Goal: Use online tool/utility: Utilize a website feature to perform a specific function

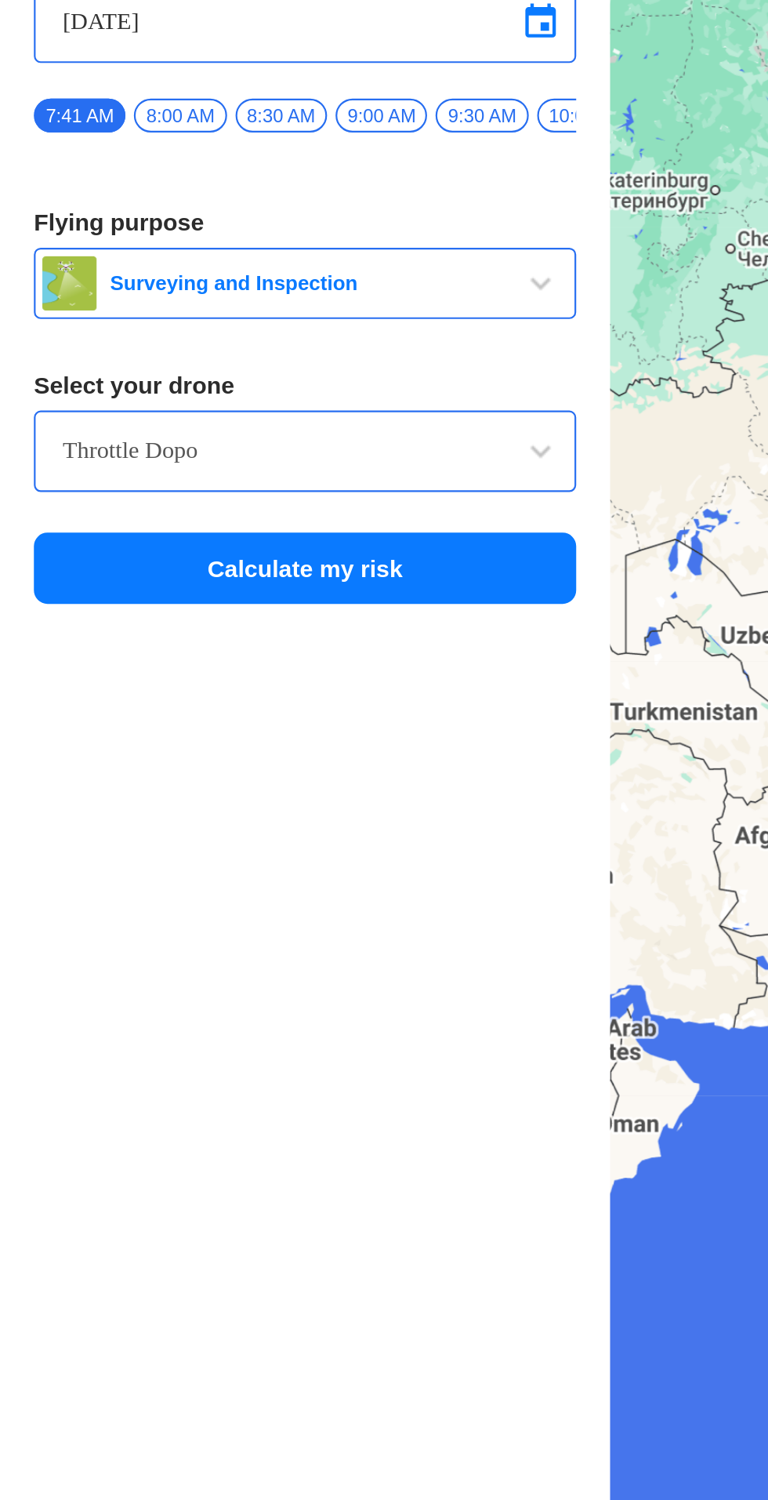
scroll to position [16, 0]
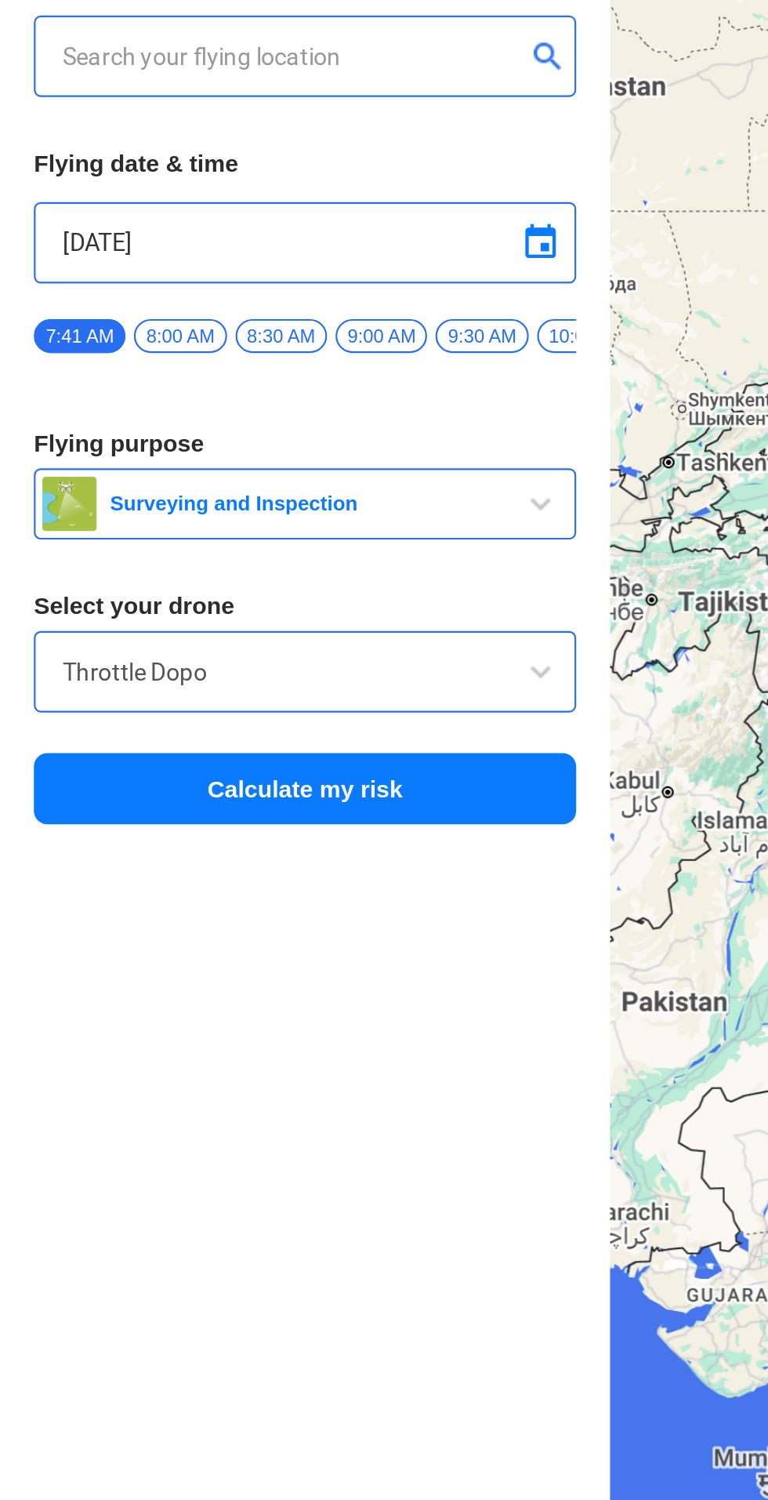
type input "144, Khattalwada, Wadgaon, Maharashtra 272176, India"
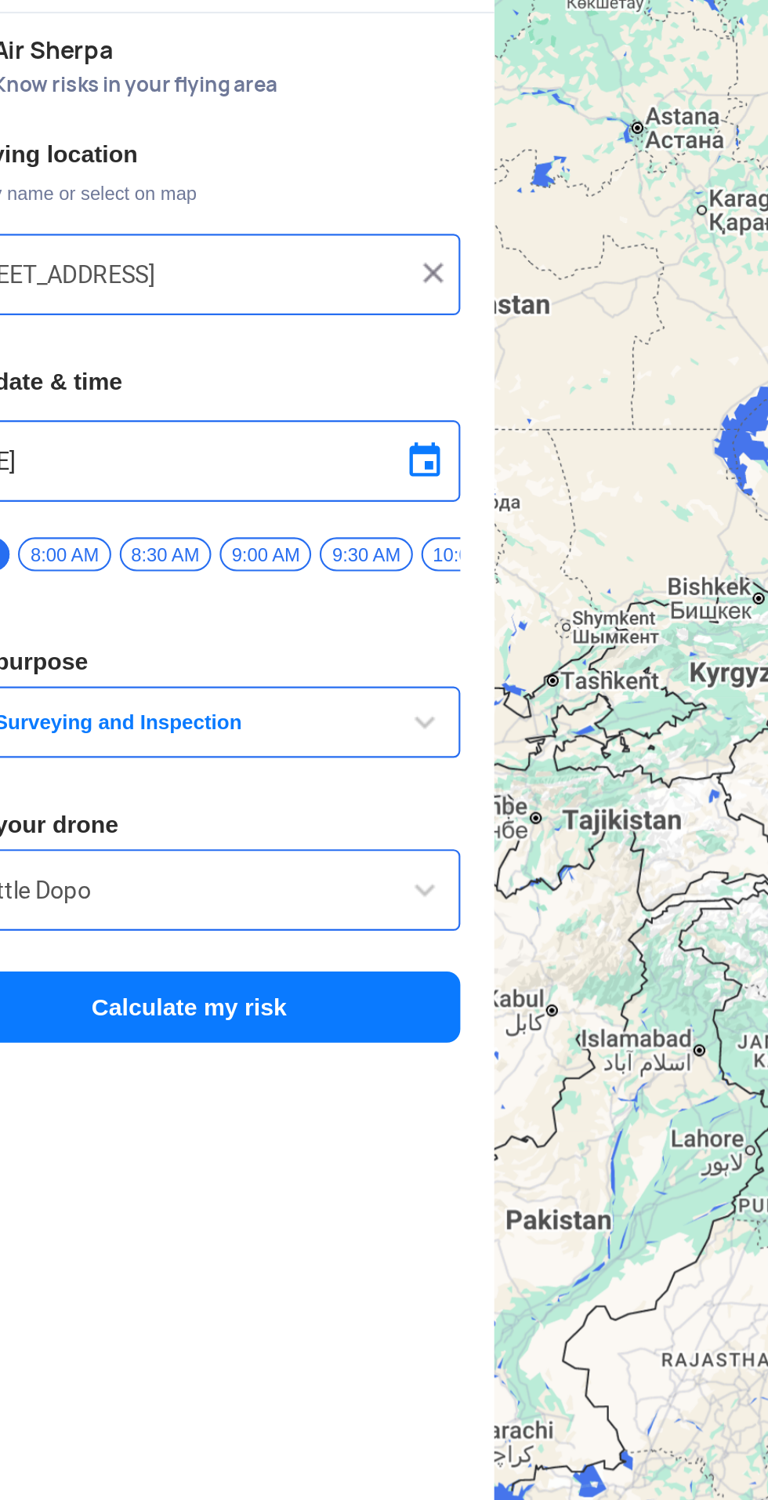
scroll to position [0, 0]
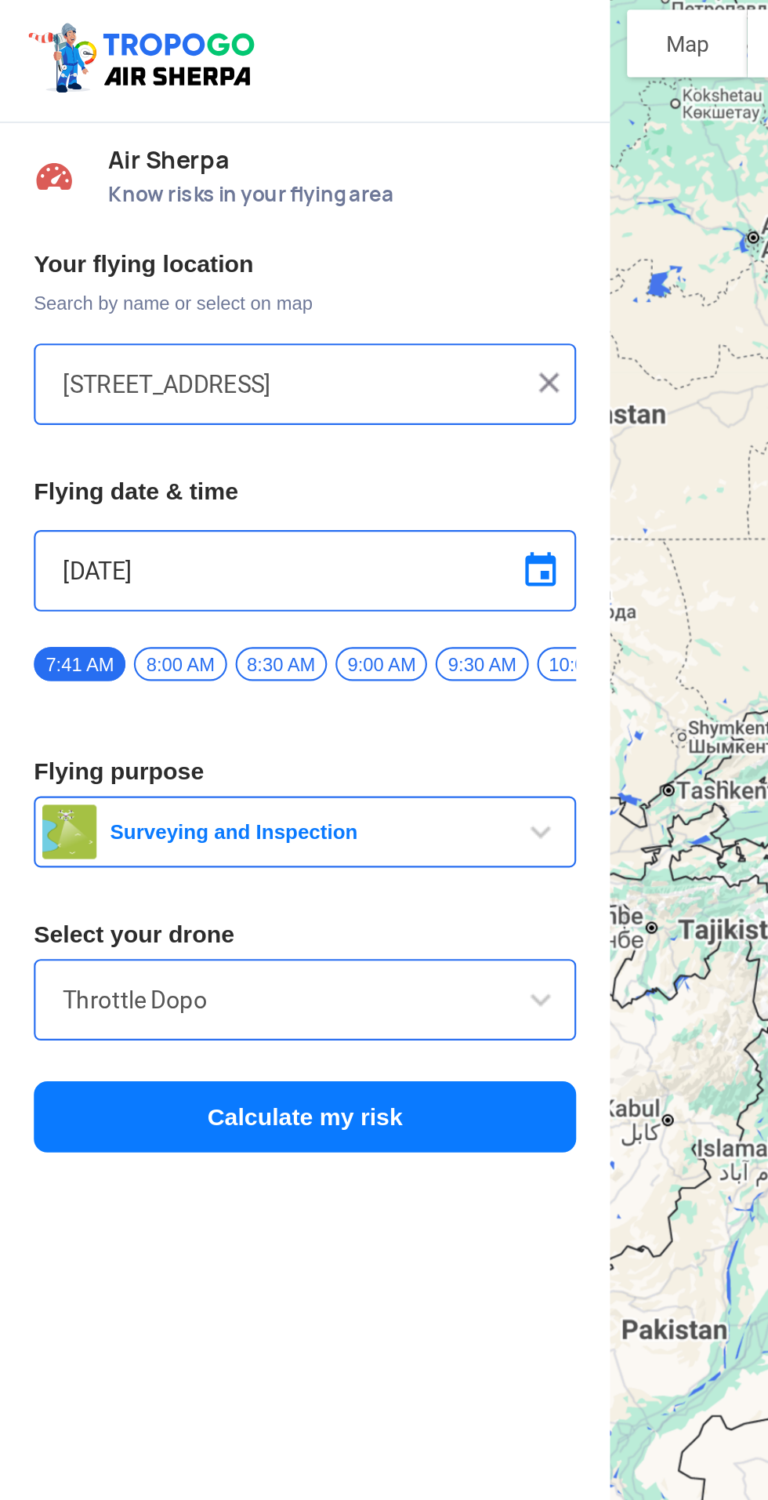
click at [172, 172] on input "144, Khattalwada, Wadgaon, Maharashtra 272176, India" at bounding box center [135, 181] width 212 height 19
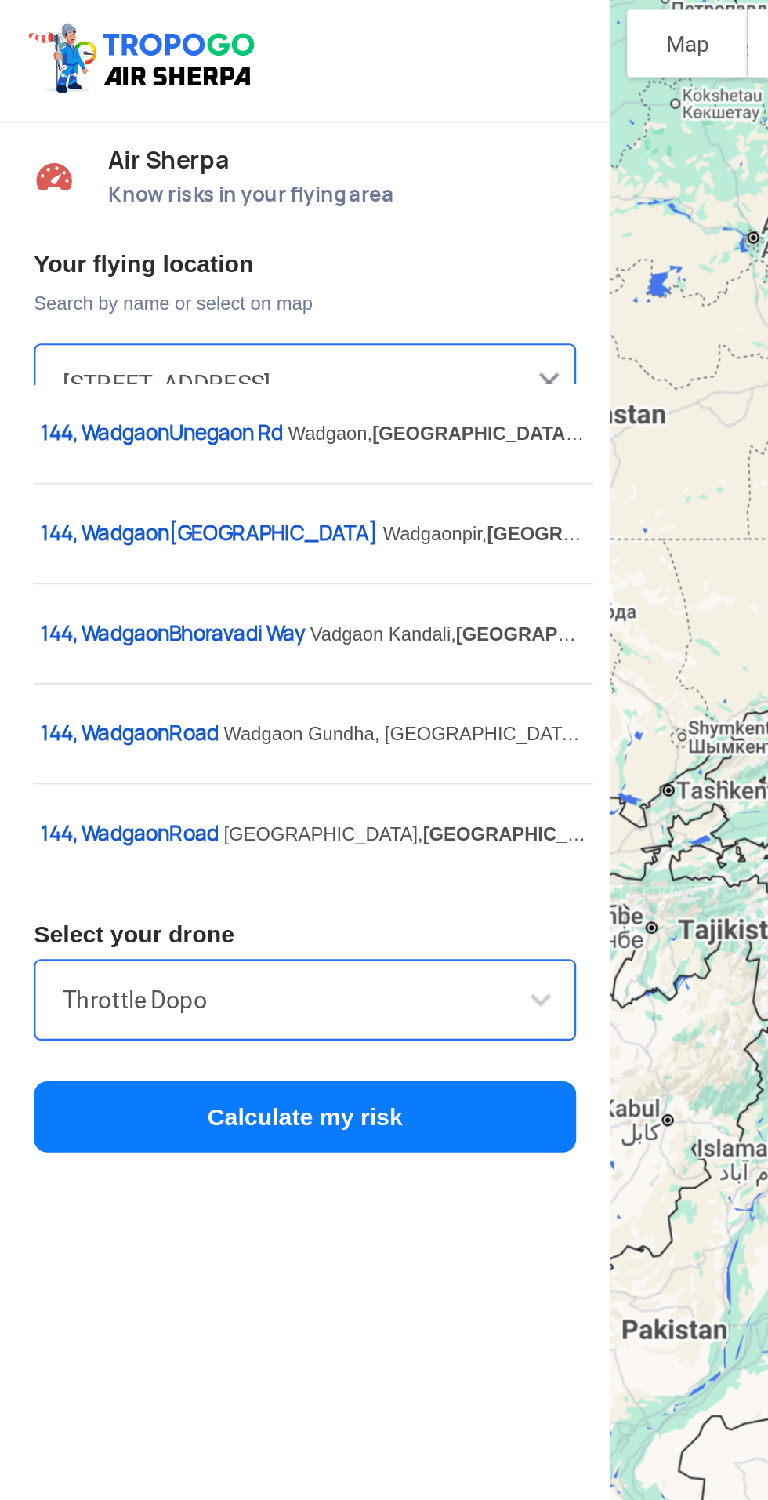
scroll to position [0, 57]
click at [260, 172] on img at bounding box center [254, 180] width 16 height 16
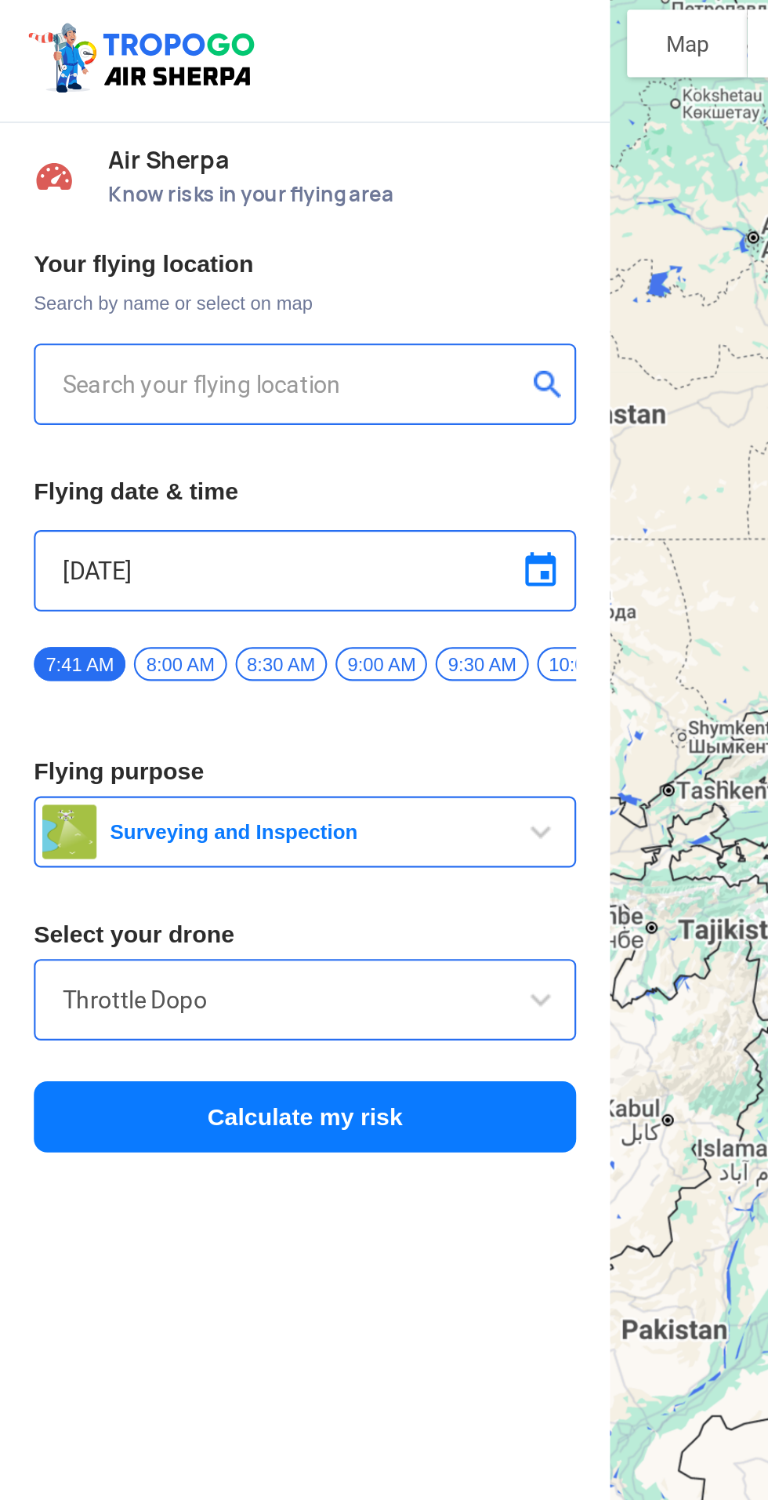
scroll to position [0, 0]
click at [99, 172] on input "text" at bounding box center [135, 181] width 212 height 19
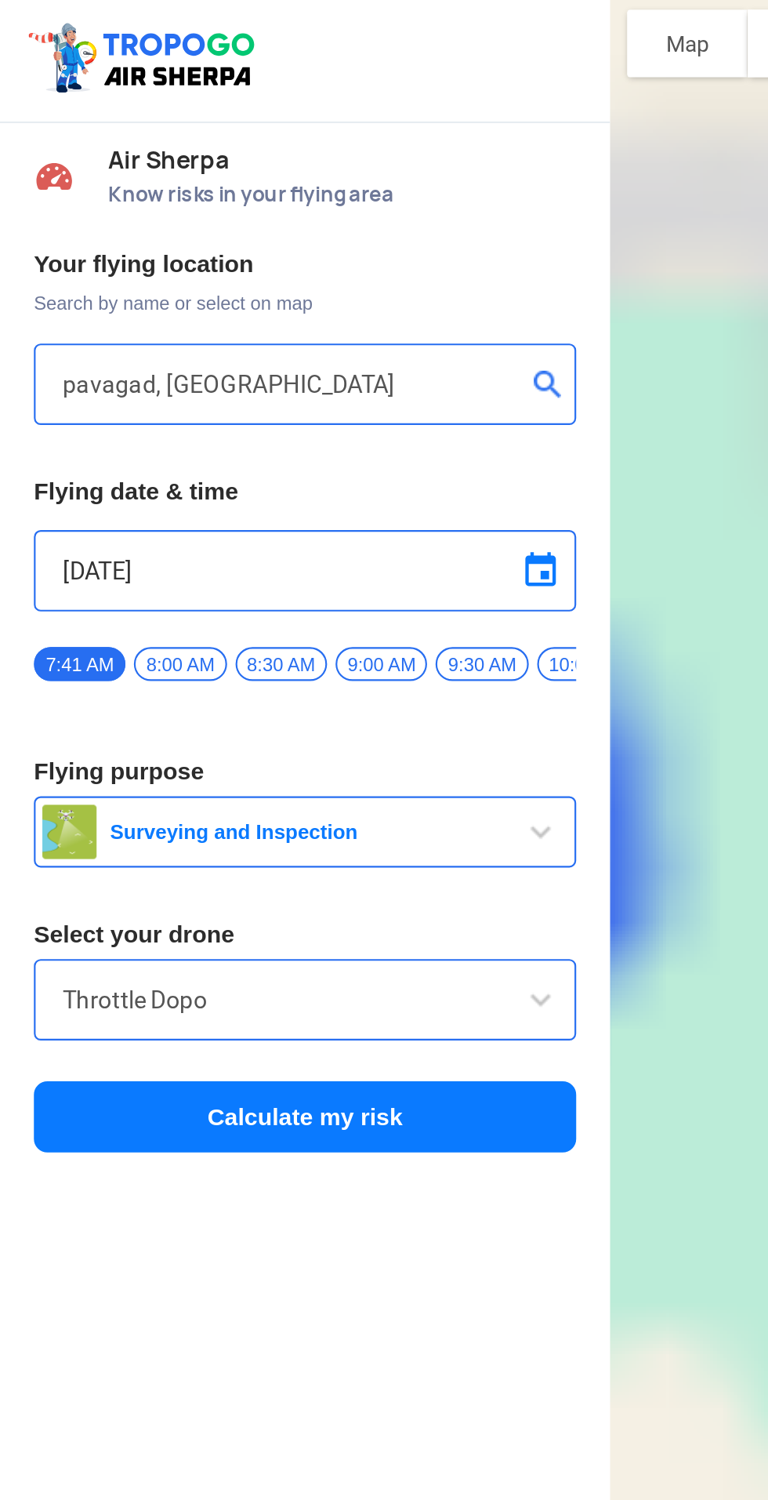
type input "pavagad, Vintoj, Gujarat 389360, India"
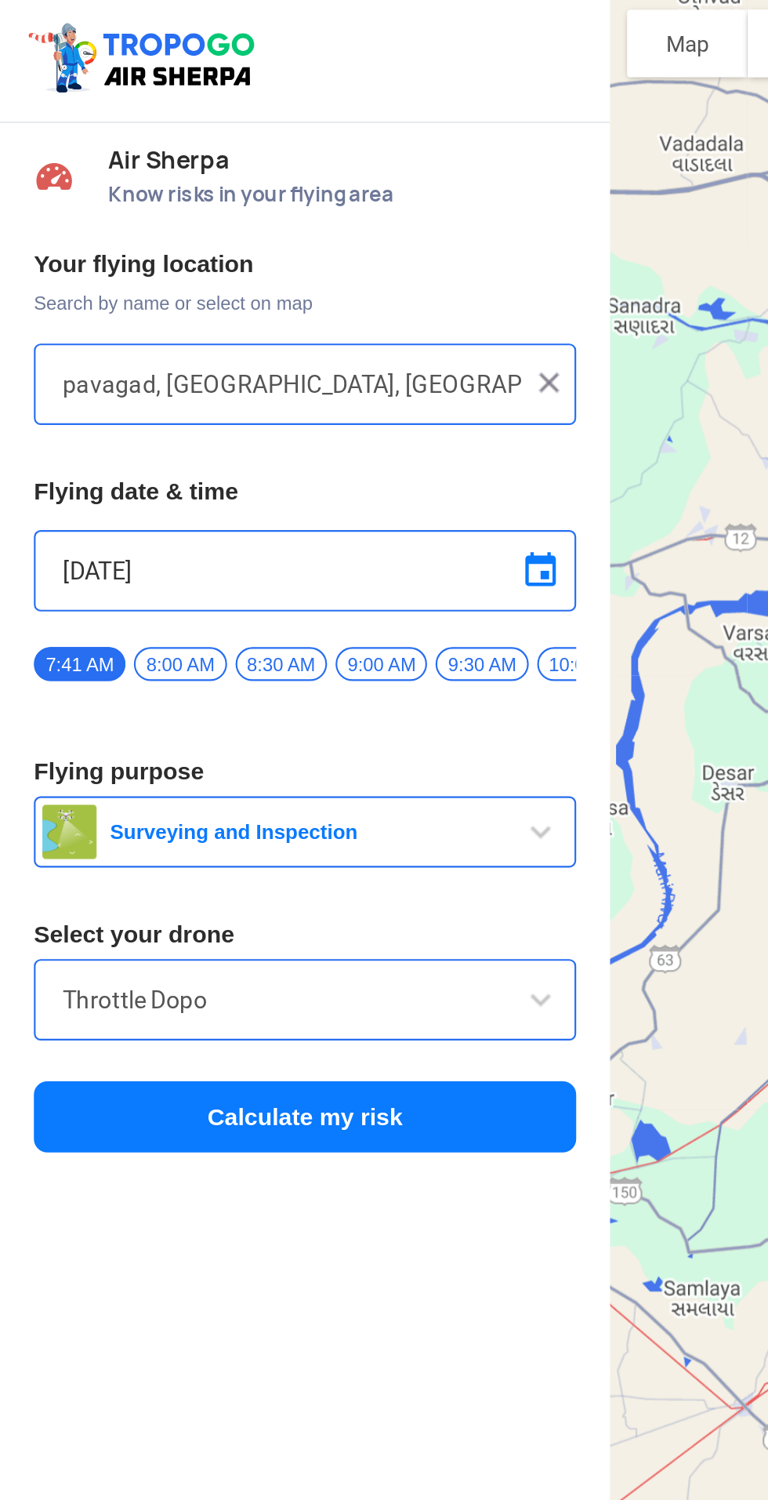
click at [252, 456] on span at bounding box center [250, 465] width 19 height 19
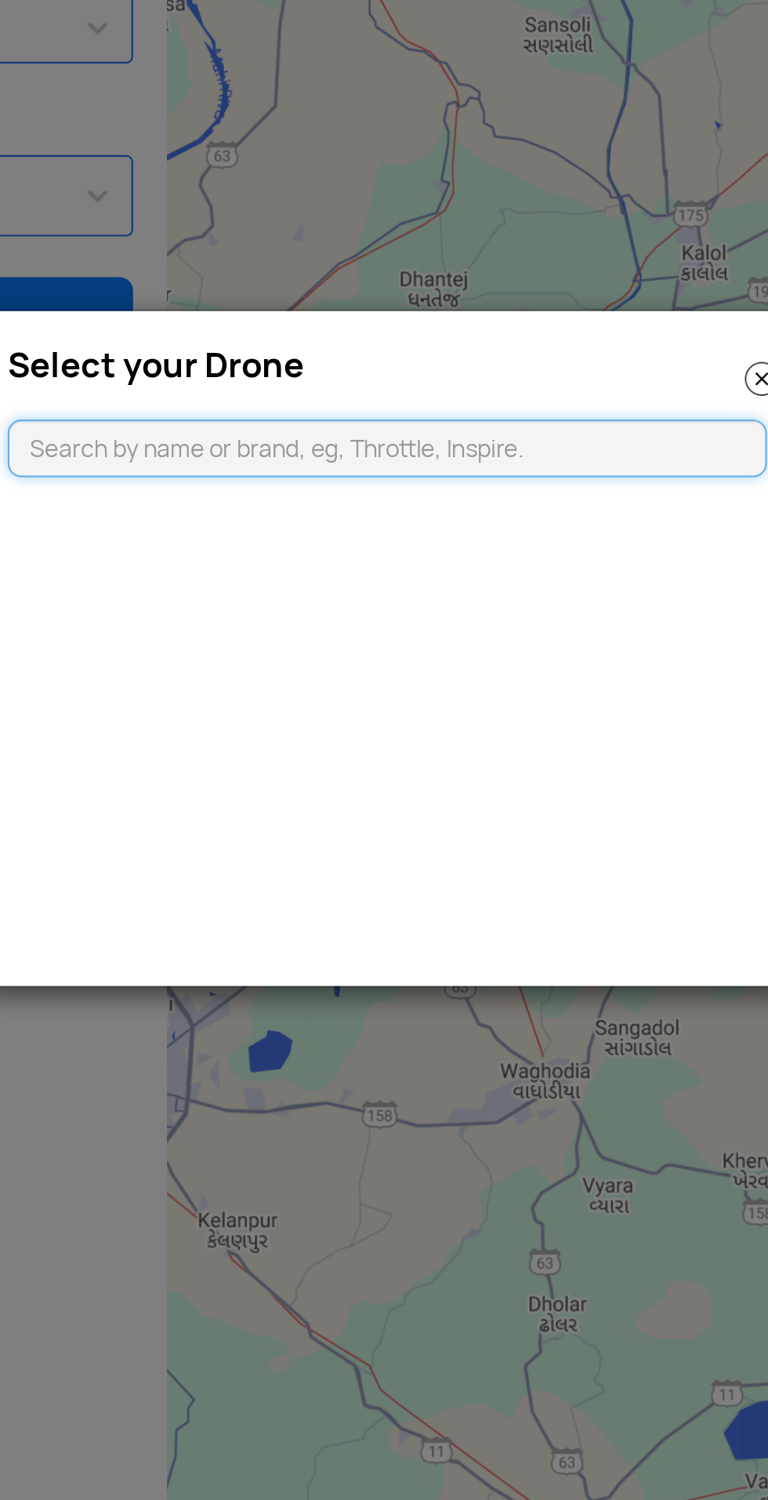
type input "ẞ"
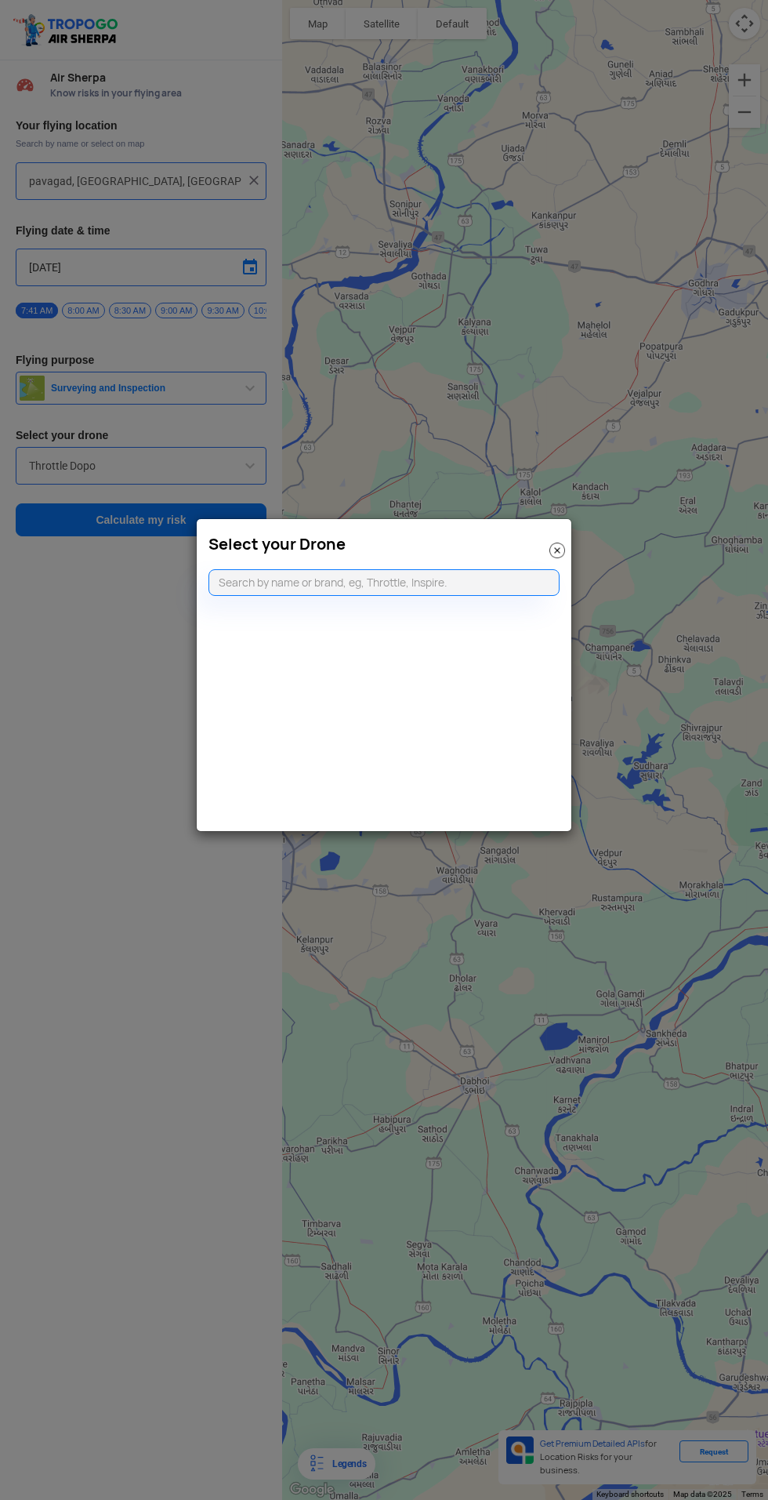
click at [595, 339] on modal-container "Select your Drone" at bounding box center [384, 750] width 768 height 1500
click at [560, 550] on img at bounding box center [558, 550] width 16 height 16
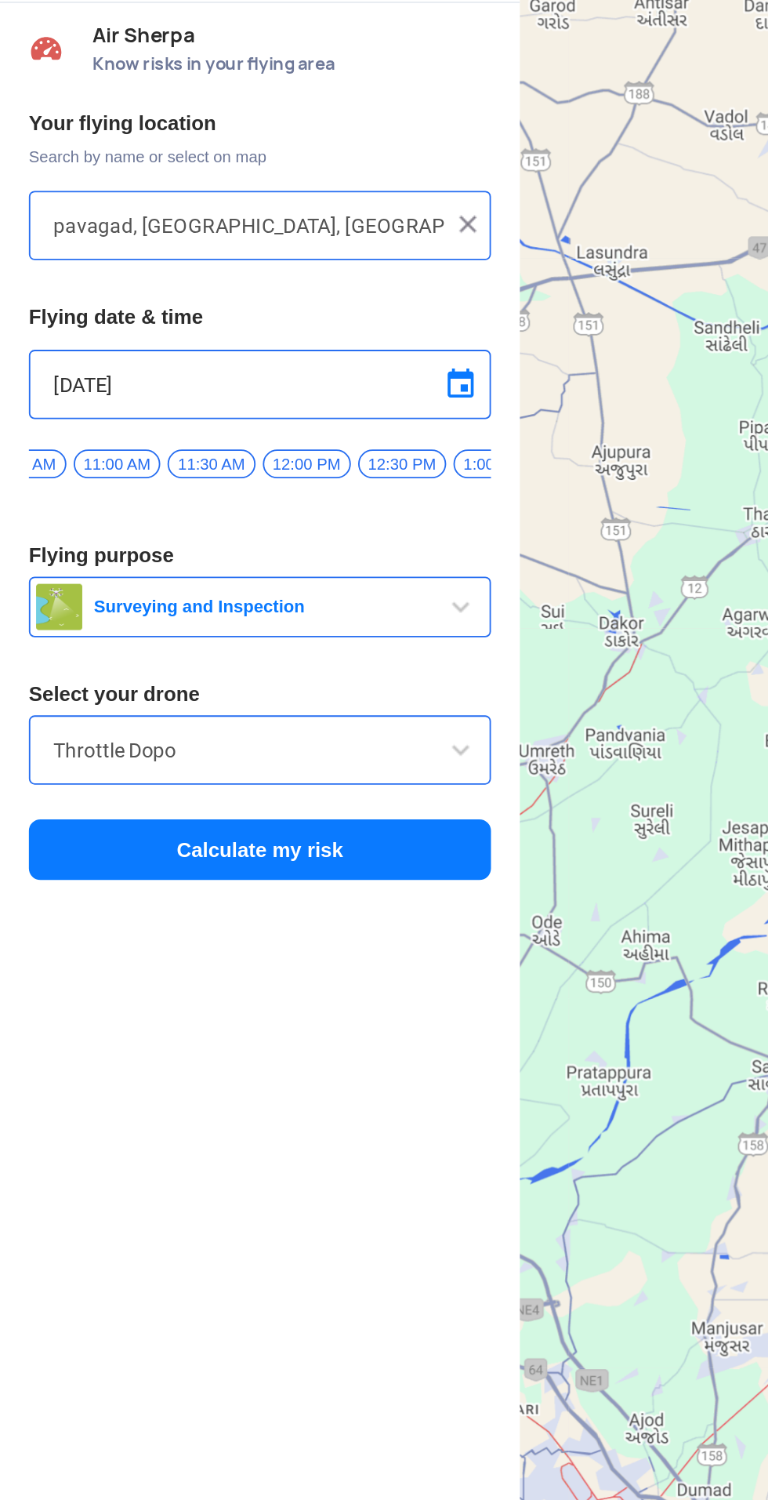
scroll to position [0, 312]
click at [163, 303] on span "12:00 PM" at bounding box center [166, 311] width 48 height 16
click at [176, 506] on button "Calculate my risk" at bounding box center [141, 519] width 251 height 33
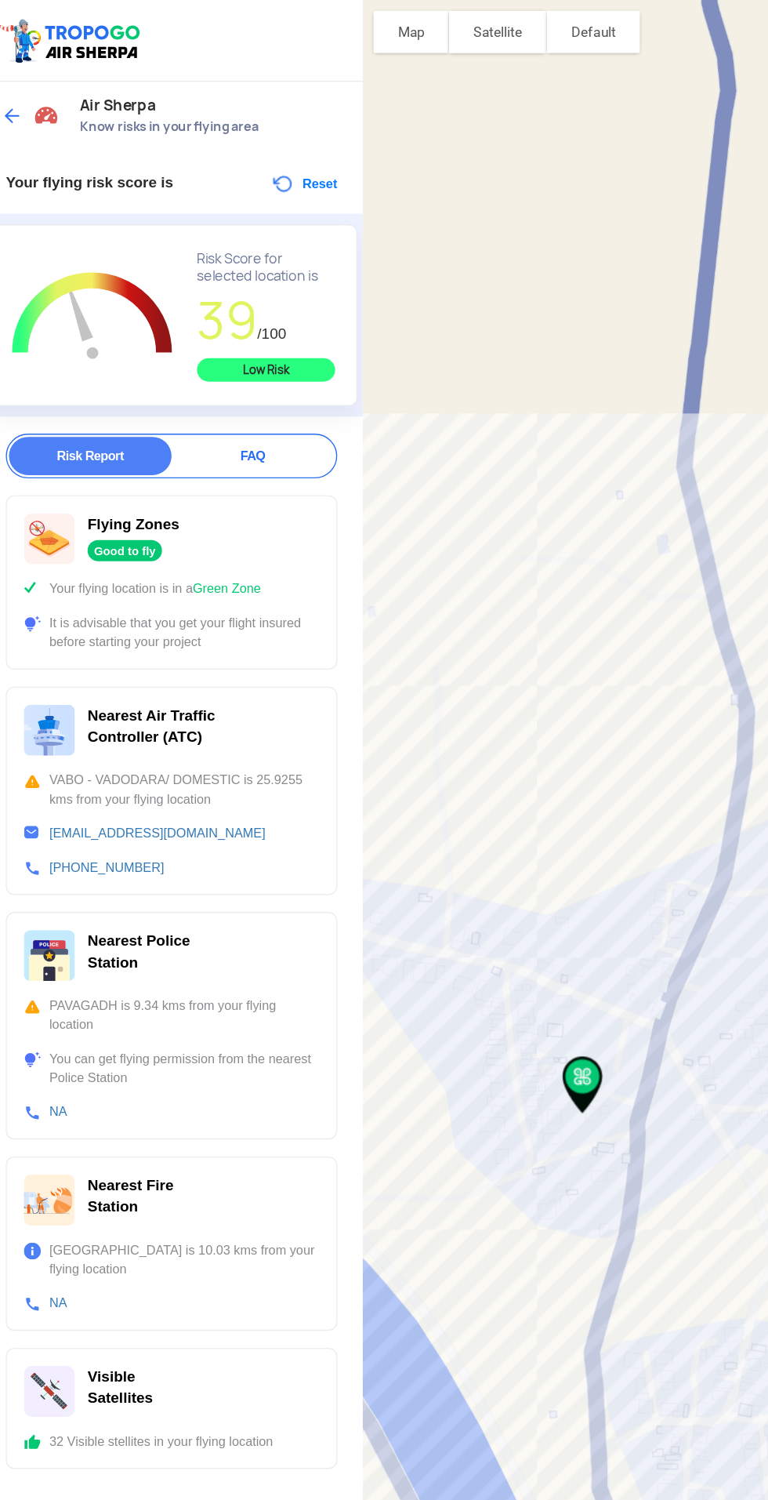
click at [391, 25] on button "Satellite" at bounding box center [382, 23] width 72 height 31
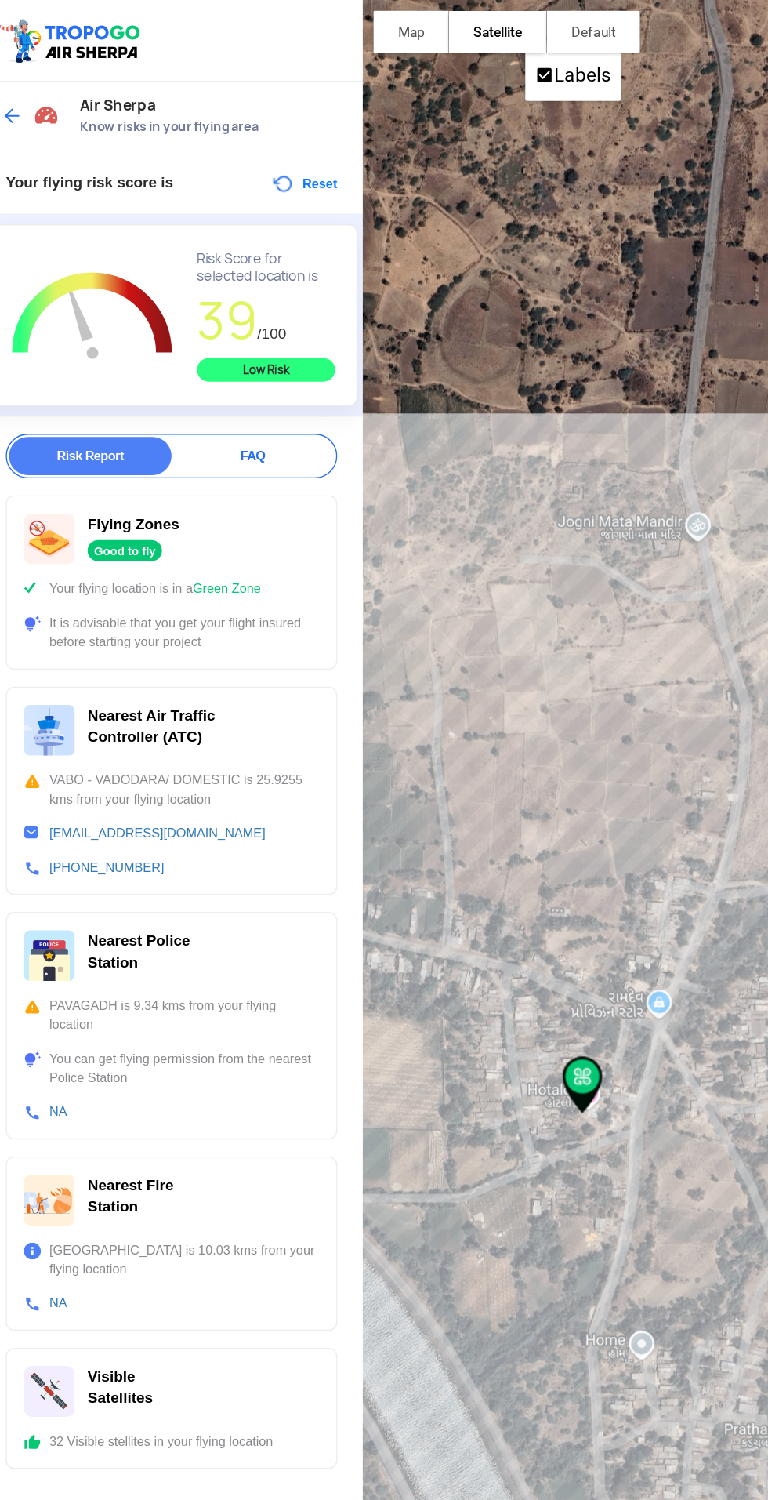
click at [388, 28] on button "Satellite" at bounding box center [382, 23] width 72 height 31
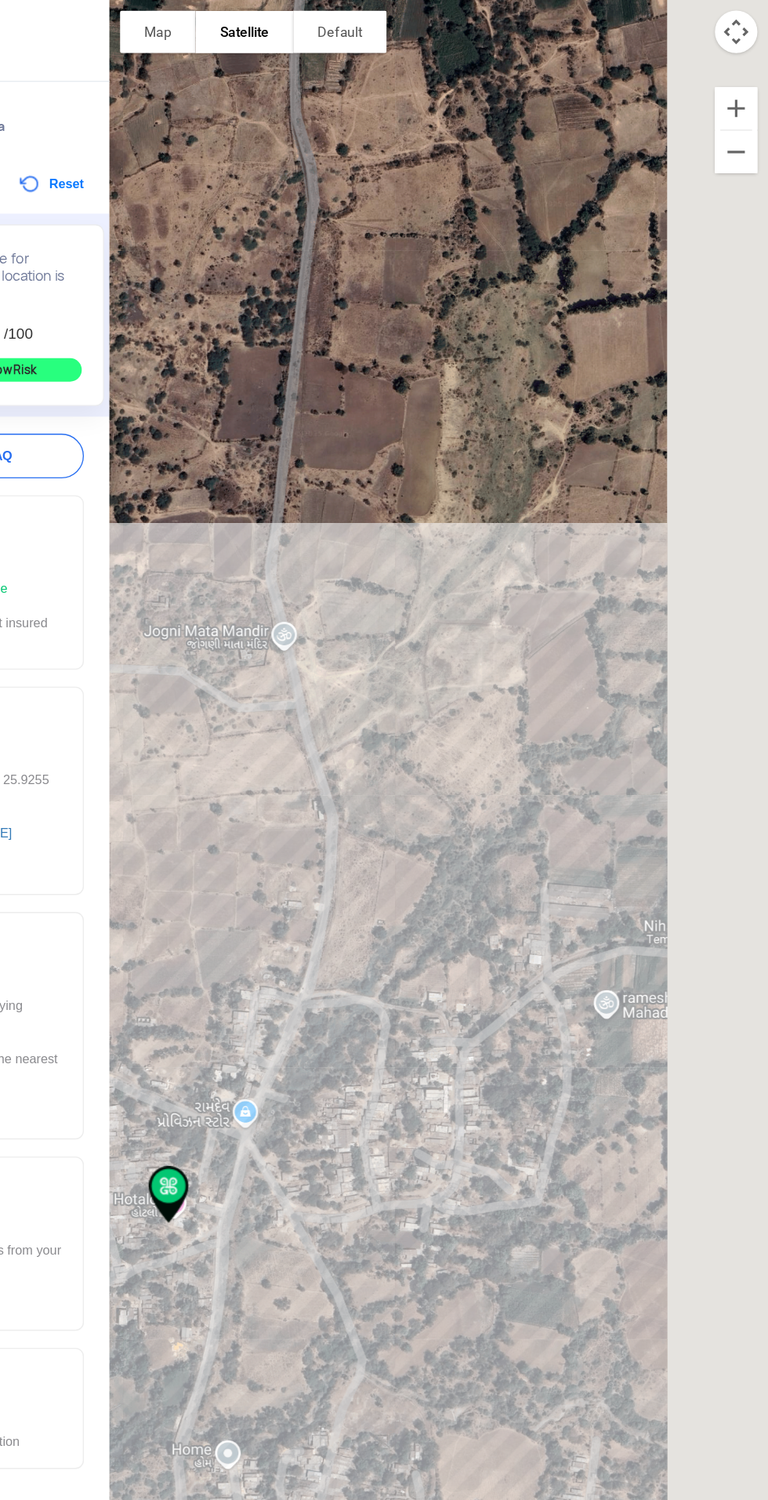
scroll to position [0, 0]
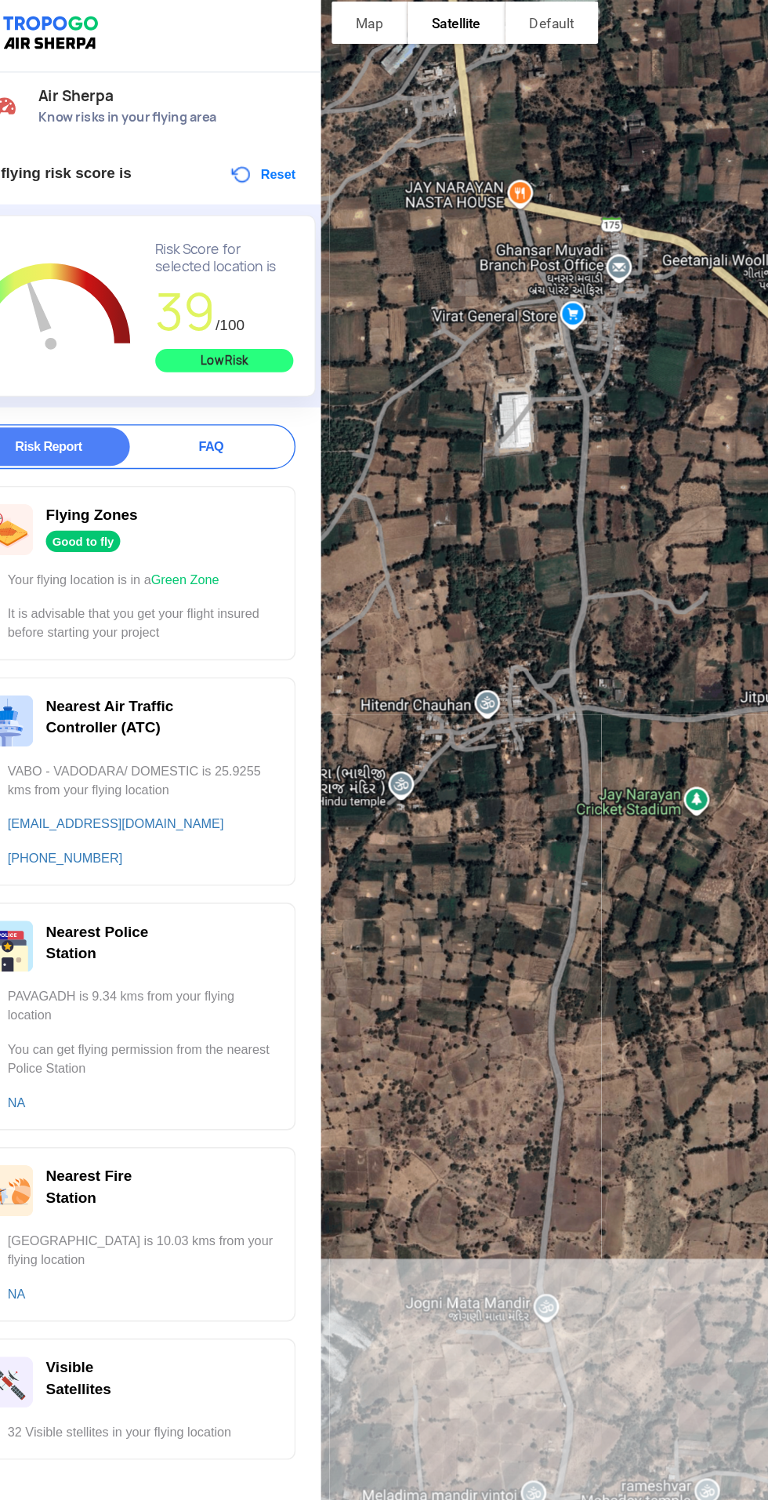
click at [252, 126] on button "Reset" at bounding box center [238, 135] width 49 height 19
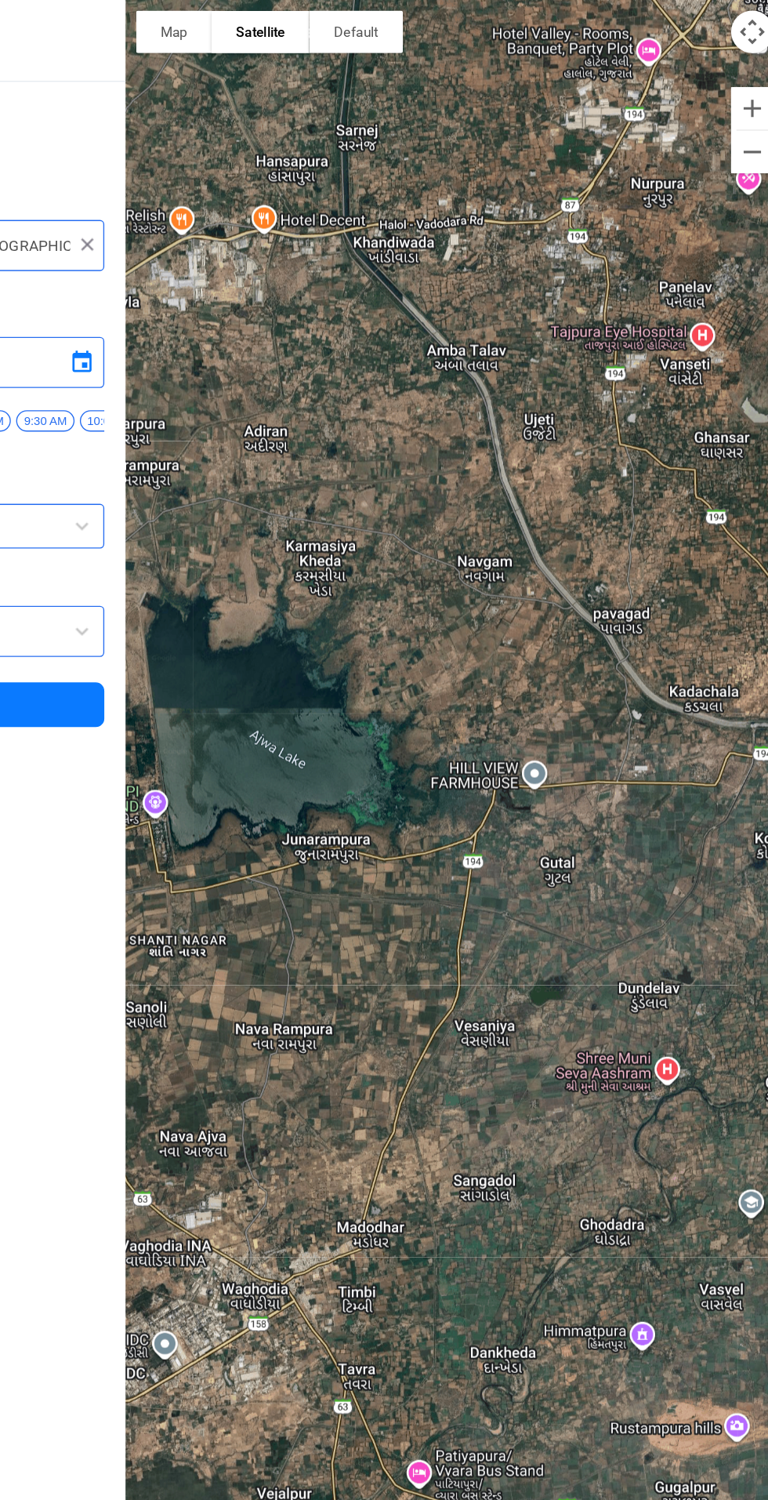
click at [555, 804] on div at bounding box center [525, 750] width 486 height 1500
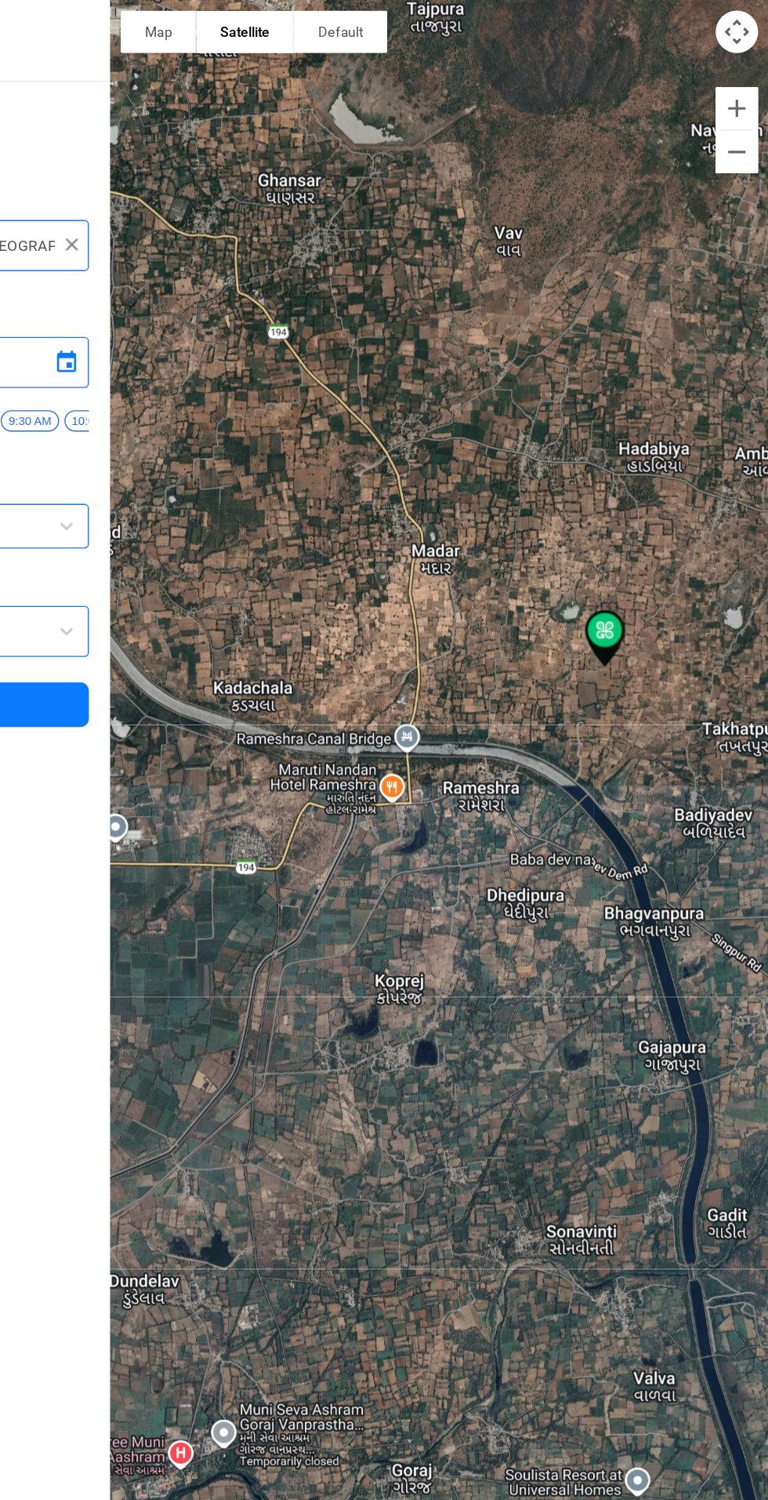
click at [709, 417] on div at bounding box center [525, 750] width 486 height 1500
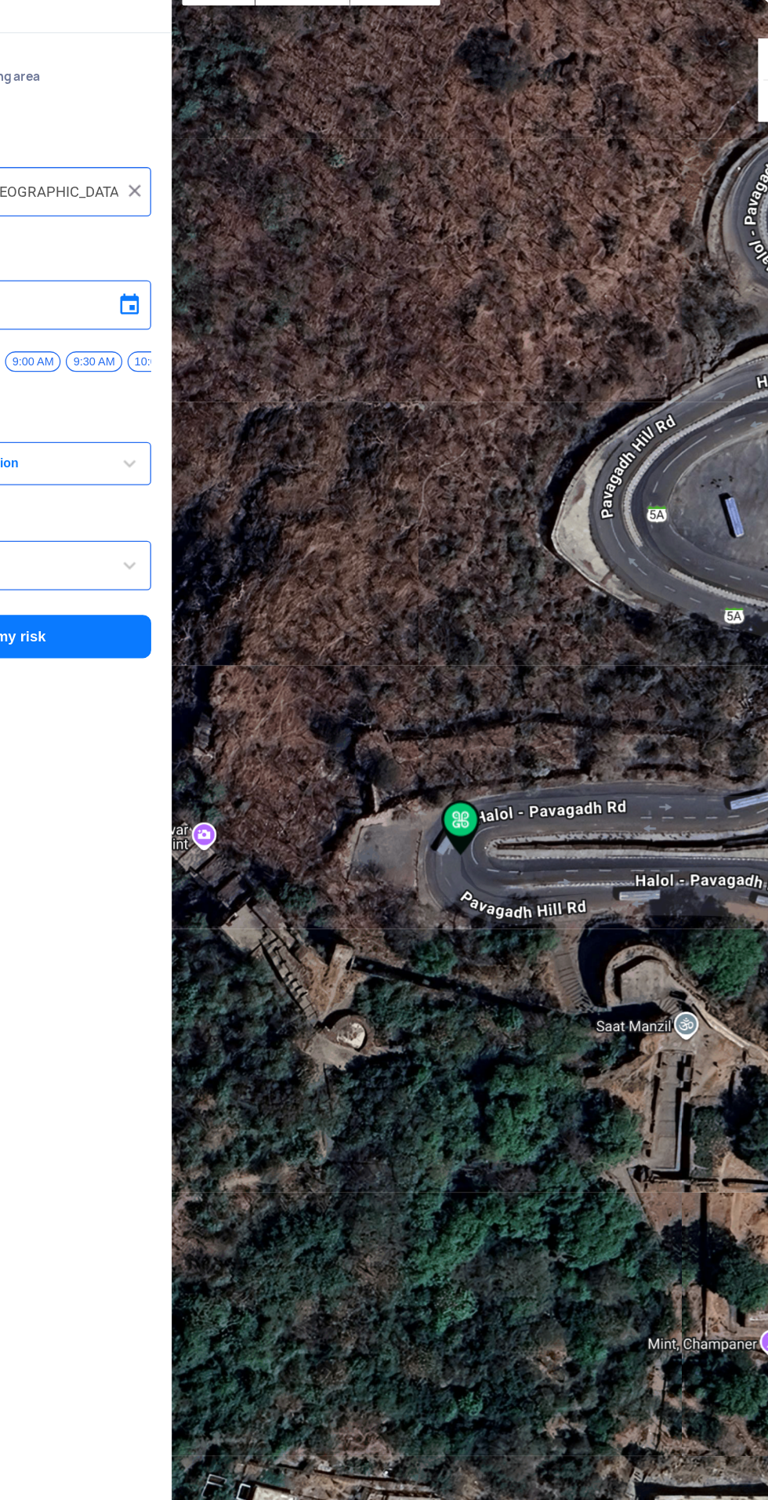
type input "[GEOGRAPHIC_DATA][PERSON_NAME], [GEOGRAPHIC_DATA]"
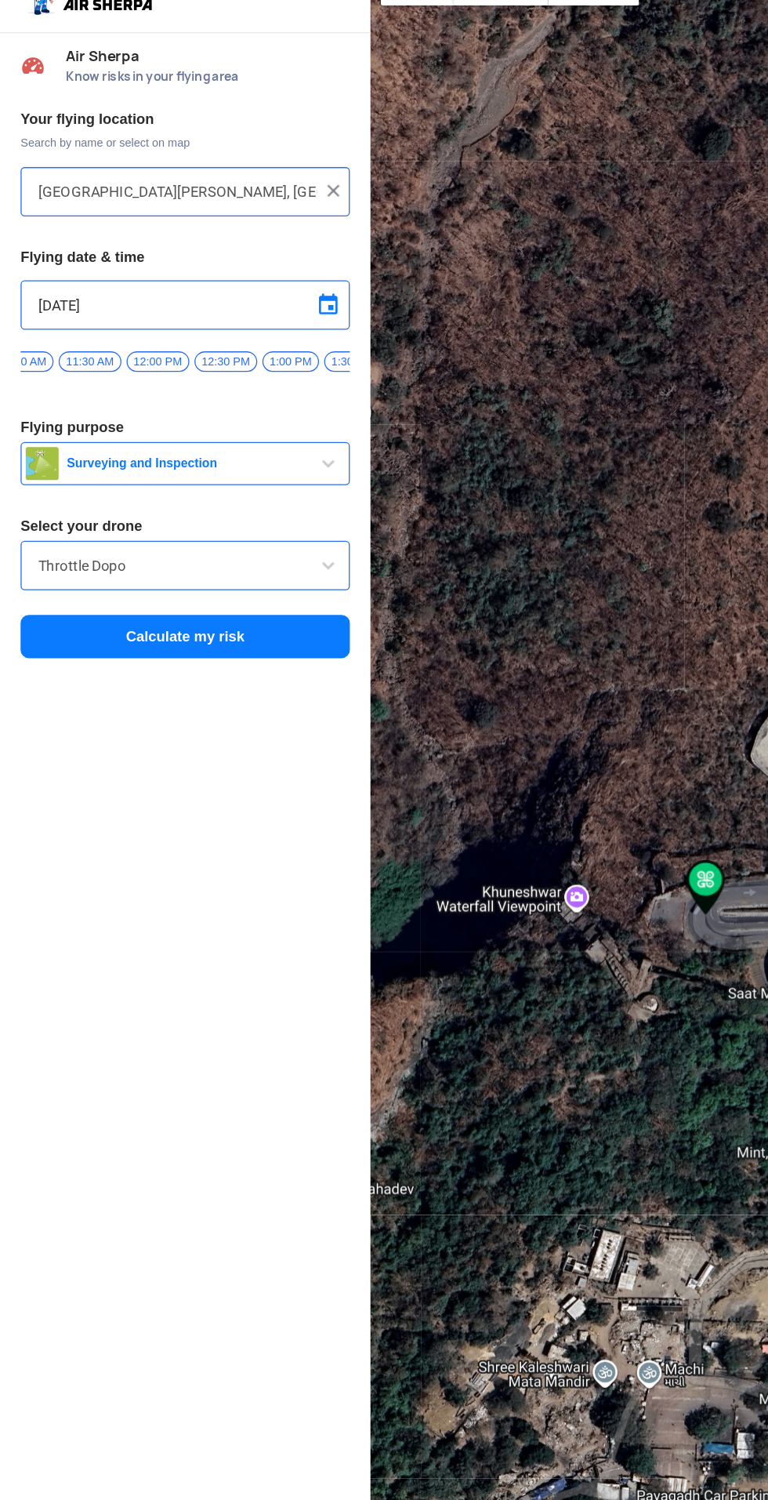
scroll to position [0, 374]
click at [104, 303] on span "12:00 PM" at bounding box center [104, 311] width 48 height 16
click at [103, 514] on button "Calculate my risk" at bounding box center [141, 519] width 251 height 33
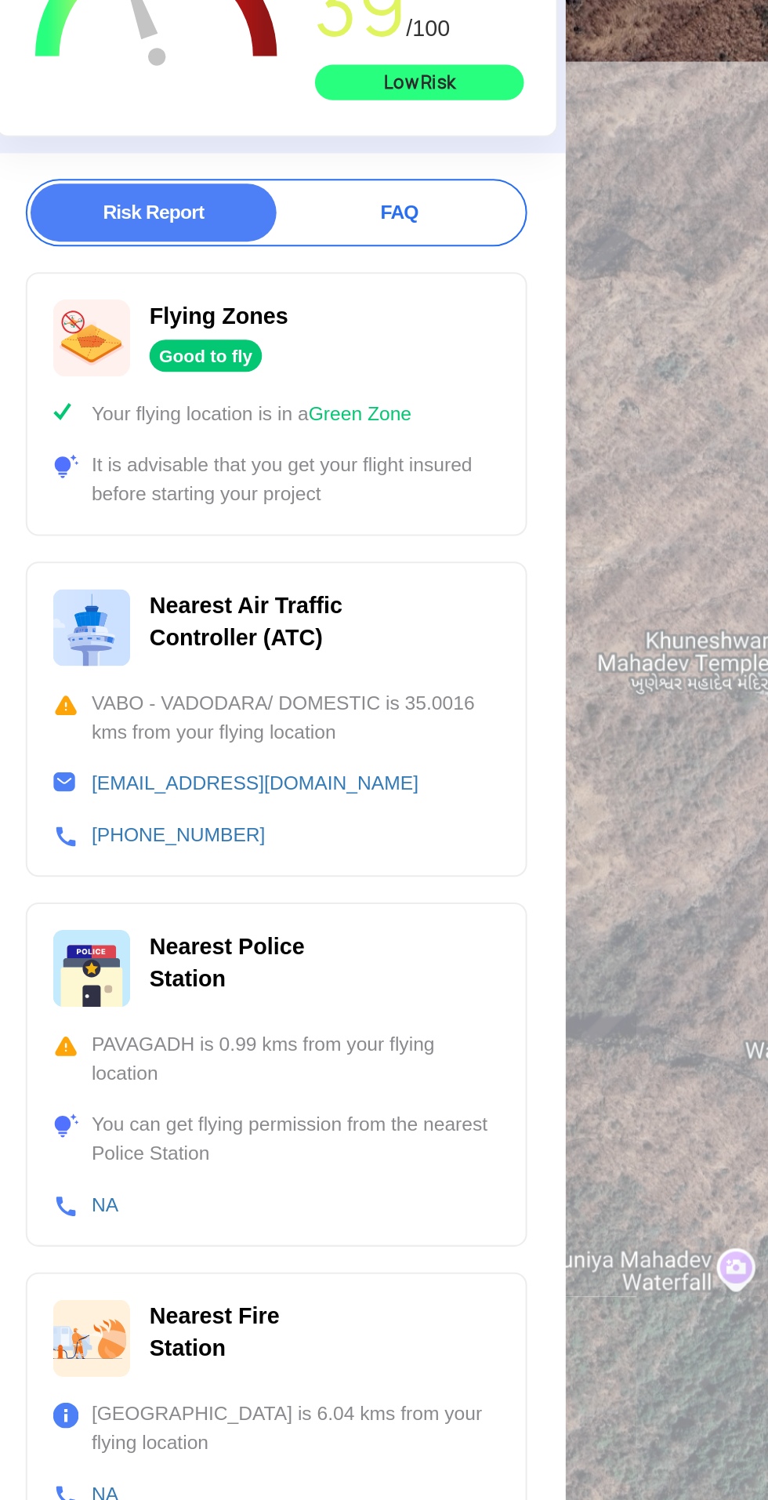
click at [349, 452] on div at bounding box center [525, 750] width 486 height 1500
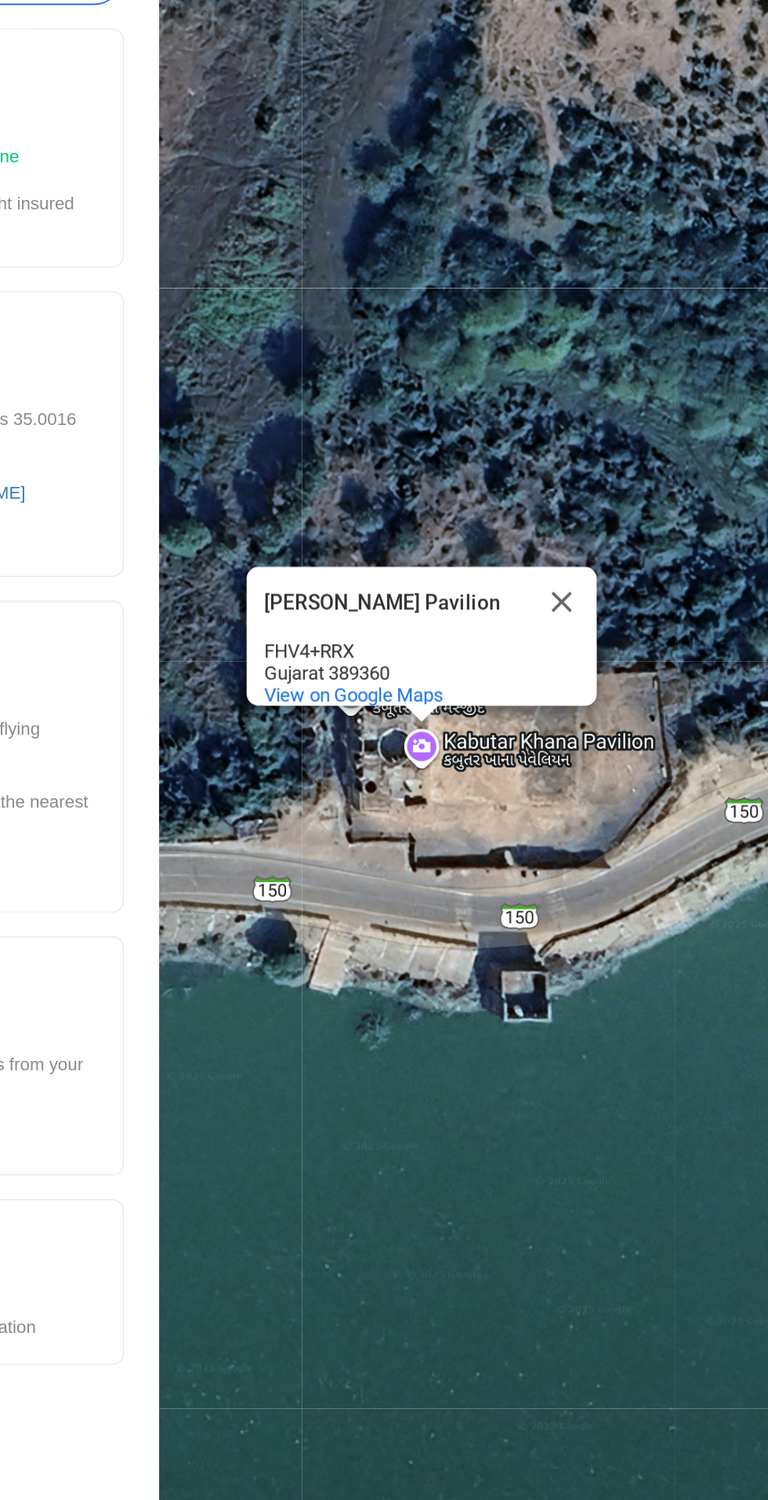
click at [418, 806] on div "Kabutar Khana Pavilion Kabutar Khana Pavilion FHV4+RRX Gujarat 389360 View on G…" at bounding box center [525, 750] width 486 height 1500
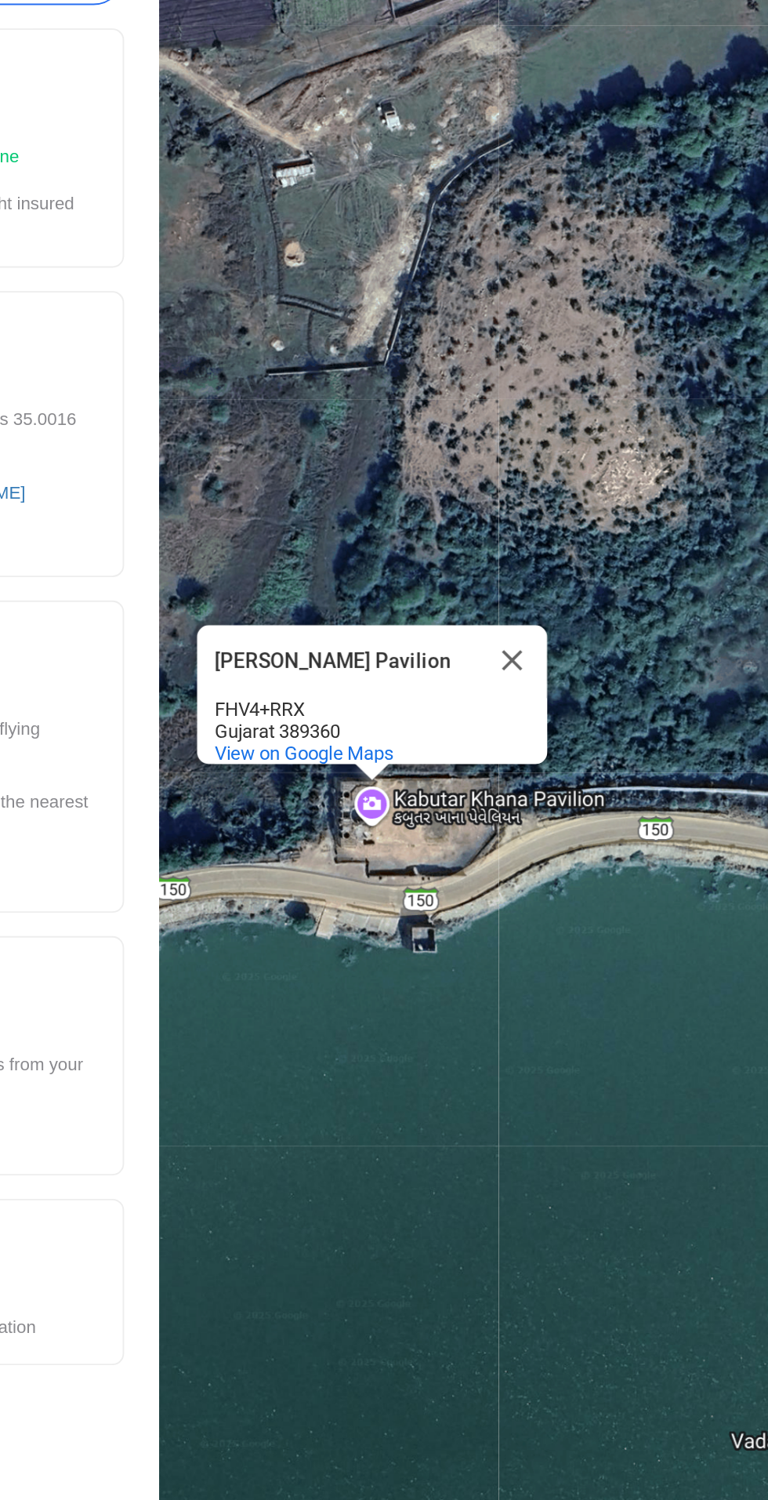
click at [474, 904] on div "Kabutar Khana Pavilion Kabutar Khana Pavilion FHV4+RRX Gujarat 389360 View on G…" at bounding box center [525, 750] width 486 height 1500
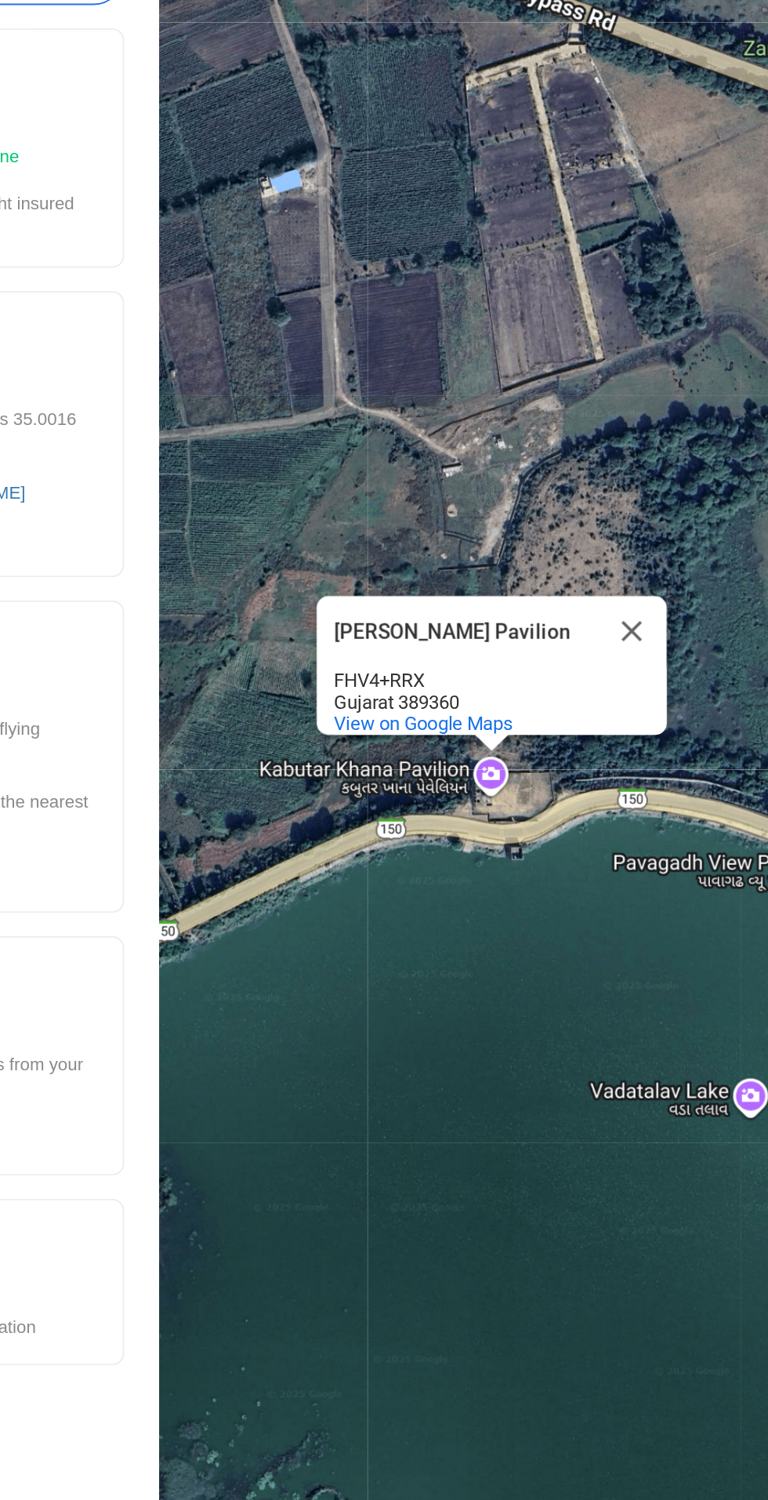
click at [539, 708] on button "Close" at bounding box center [536, 689] width 38 height 38
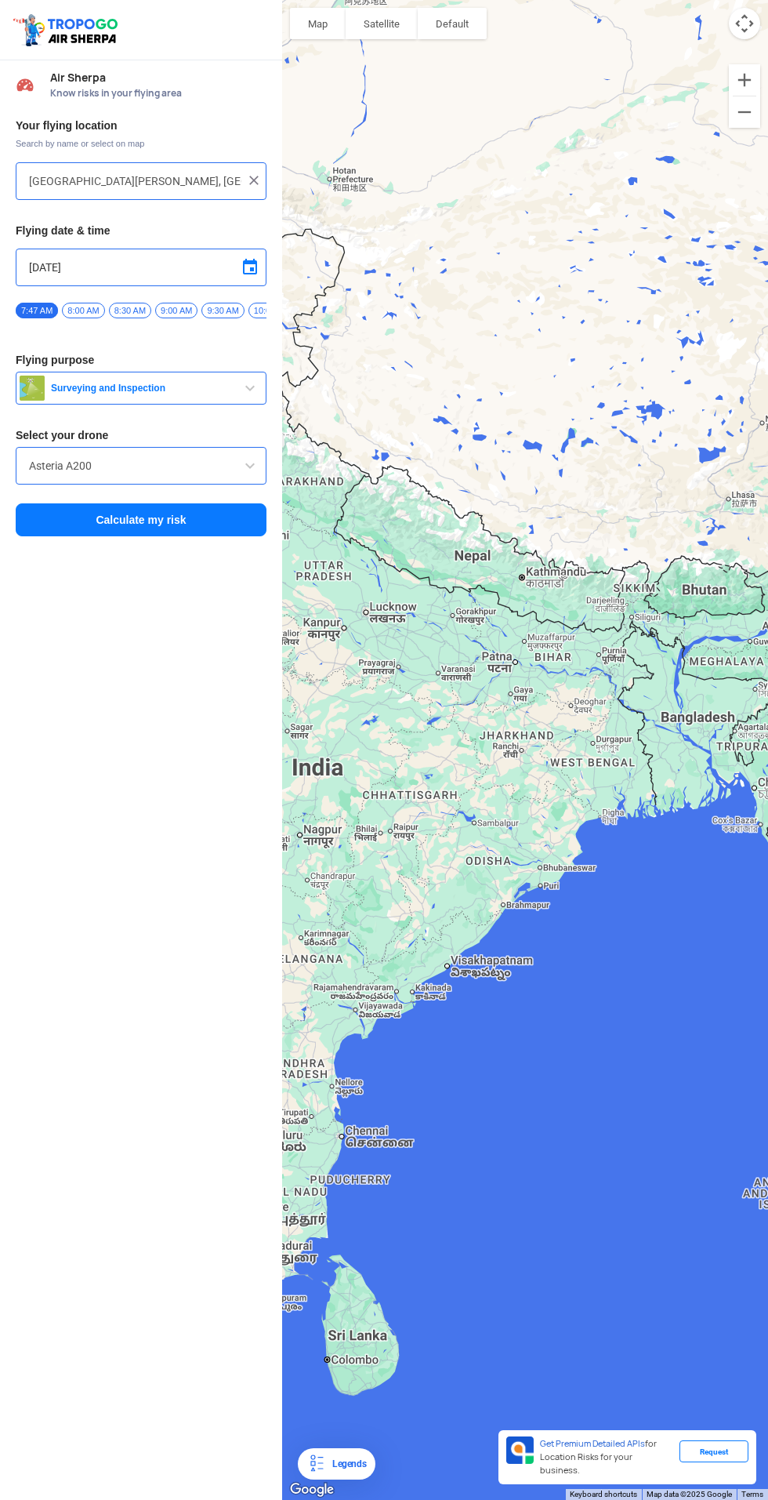
click at [146, 181] on input "[GEOGRAPHIC_DATA][PERSON_NAME], [GEOGRAPHIC_DATA]" at bounding box center [135, 181] width 212 height 19
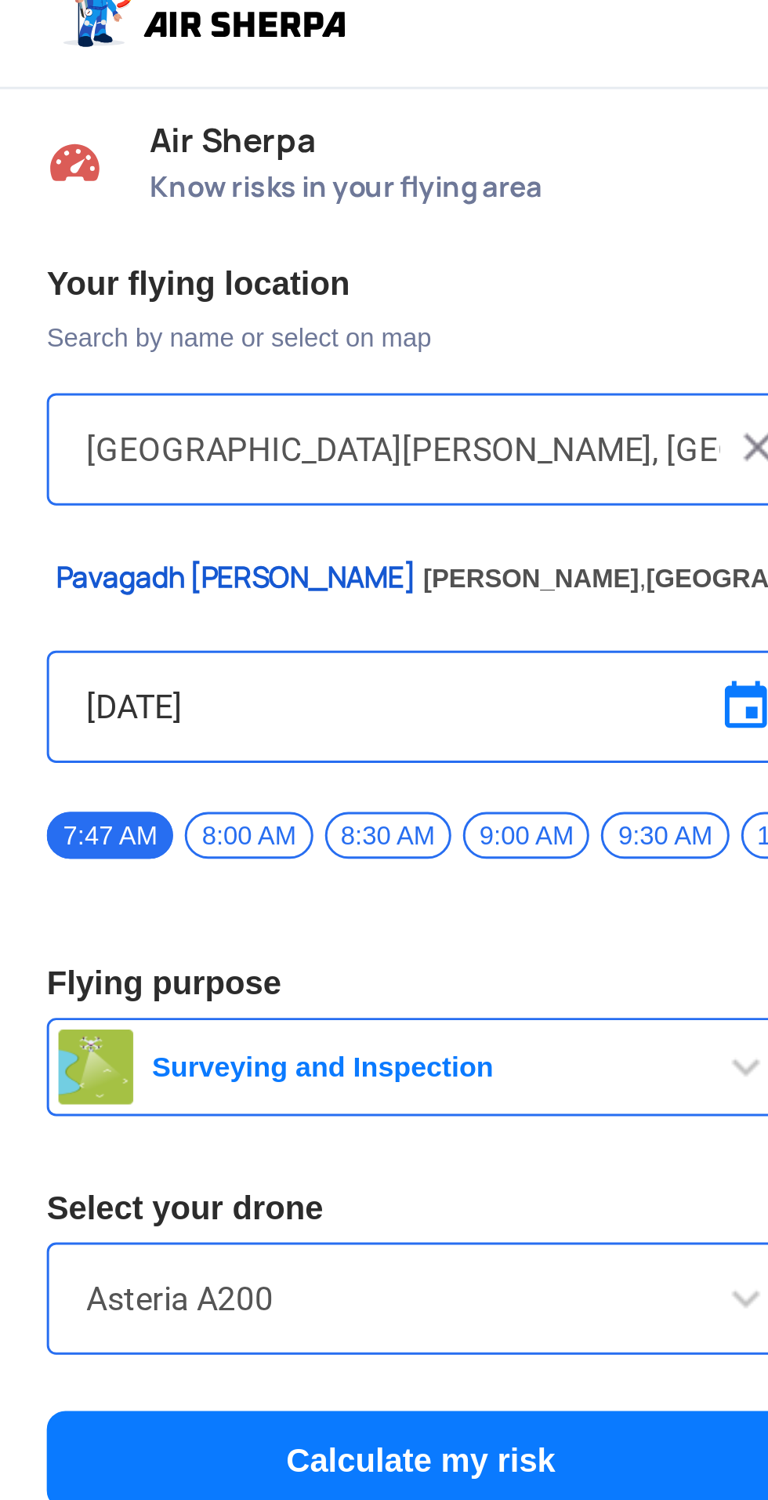
click at [194, 178] on input "[GEOGRAPHIC_DATA][PERSON_NAME], [GEOGRAPHIC_DATA]" at bounding box center [135, 181] width 212 height 19
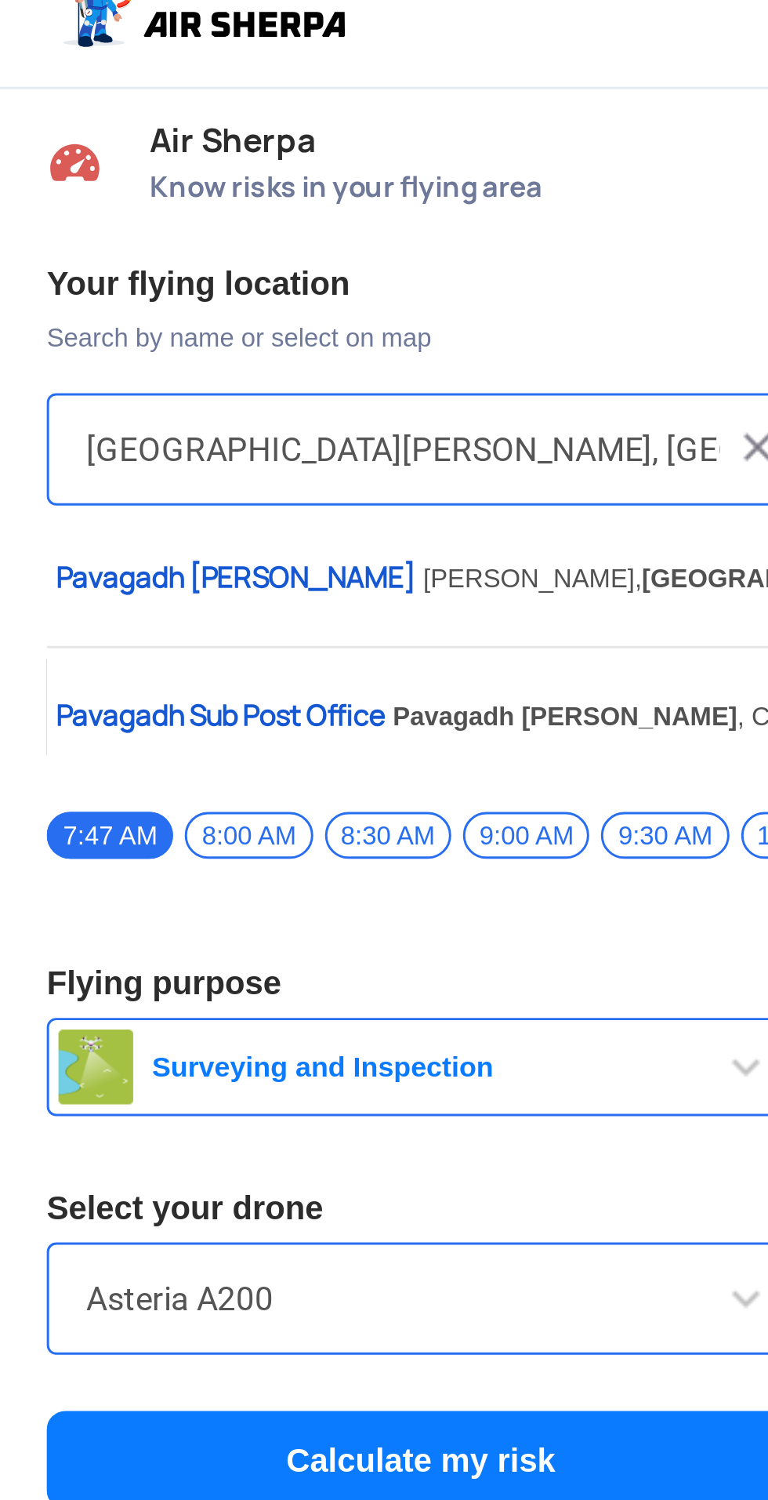
click at [67, 176] on input "[GEOGRAPHIC_DATA][PERSON_NAME], [GEOGRAPHIC_DATA]" at bounding box center [135, 181] width 212 height 19
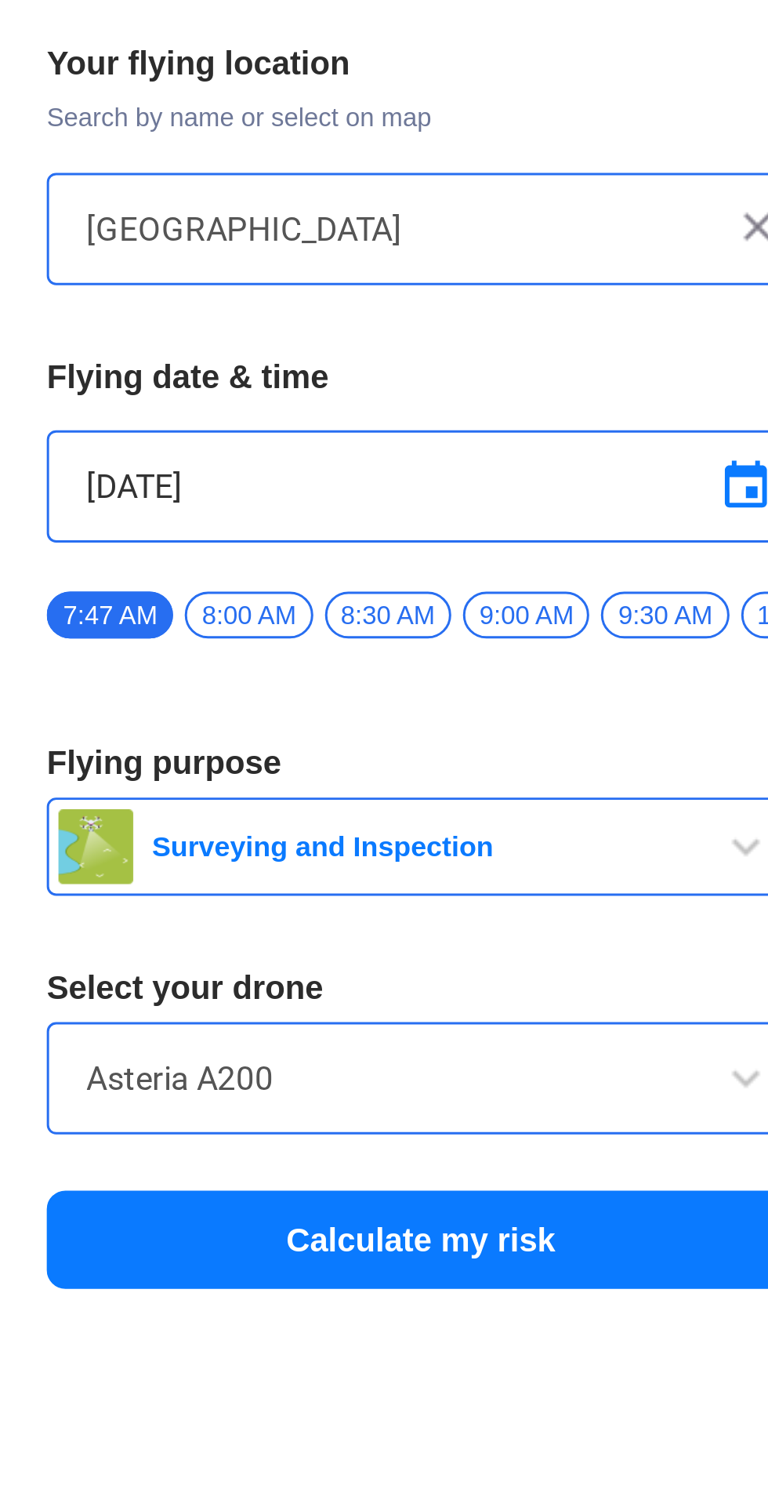
type input "[GEOGRAPHIC_DATA], [GEOGRAPHIC_DATA]"
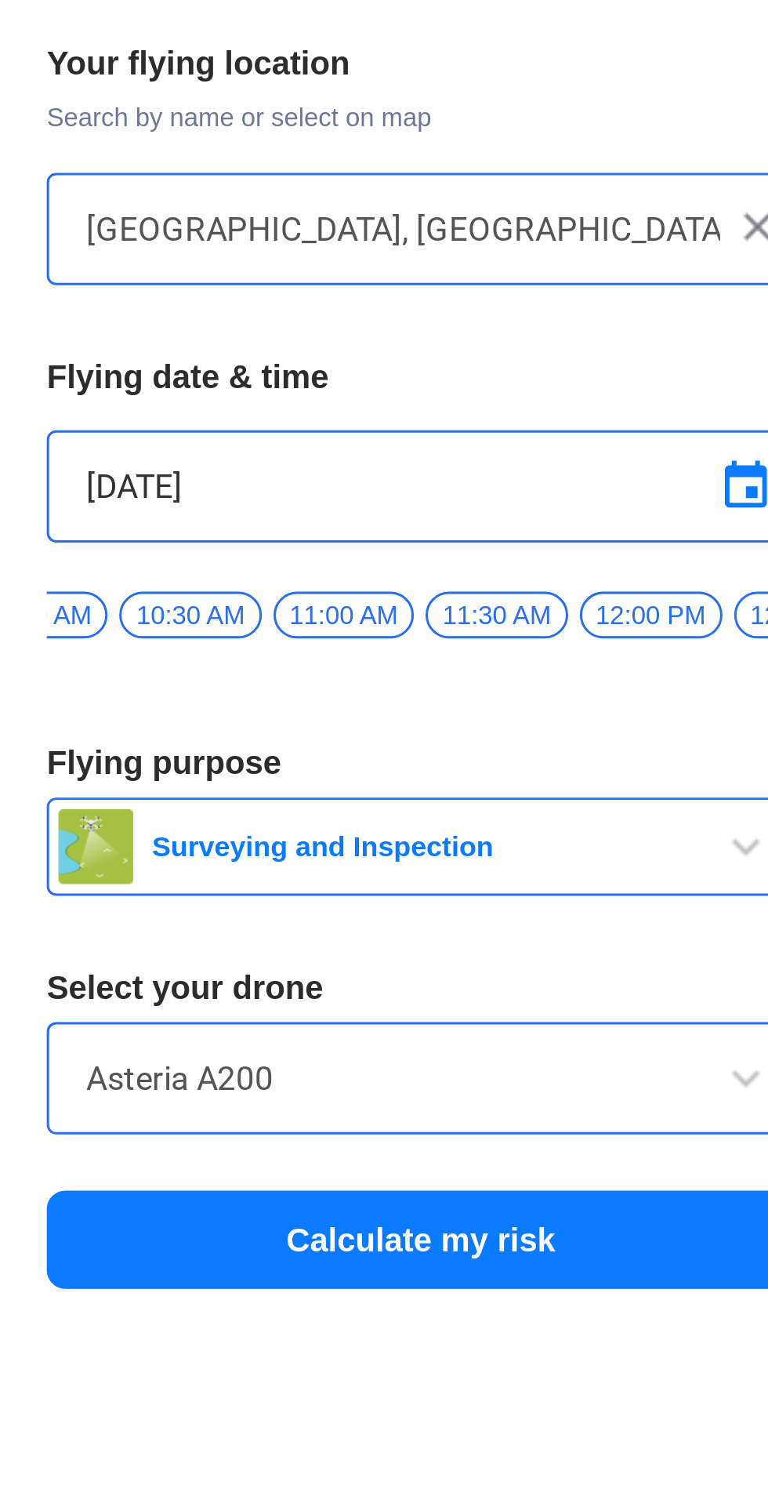
scroll to position [0, 274]
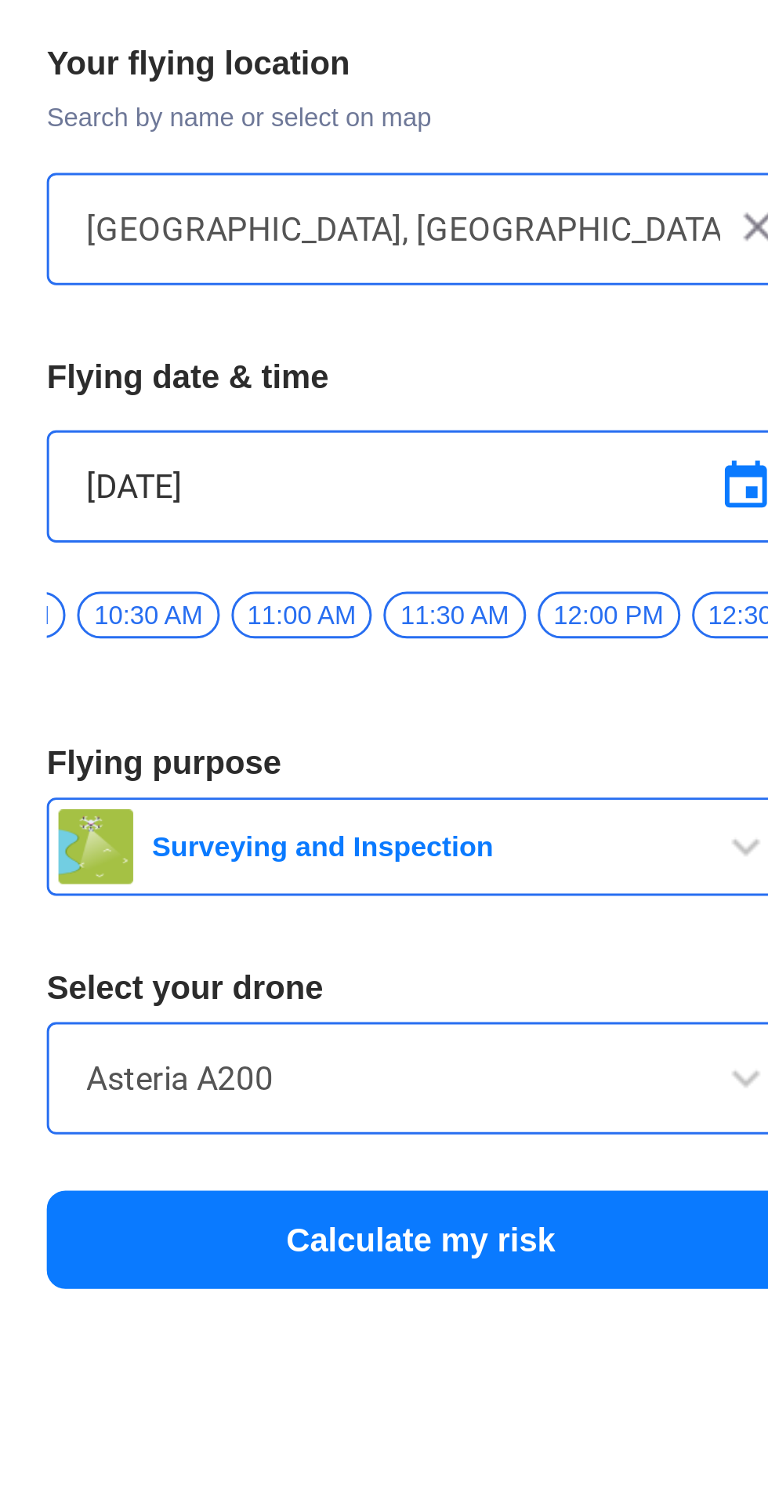
click at [199, 308] on span "12:00 PM" at bounding box center [204, 311] width 48 height 16
click at [110, 531] on button "Calculate my risk" at bounding box center [141, 519] width 251 height 33
click at [136, 521] on button "Calculate my risk" at bounding box center [141, 519] width 251 height 33
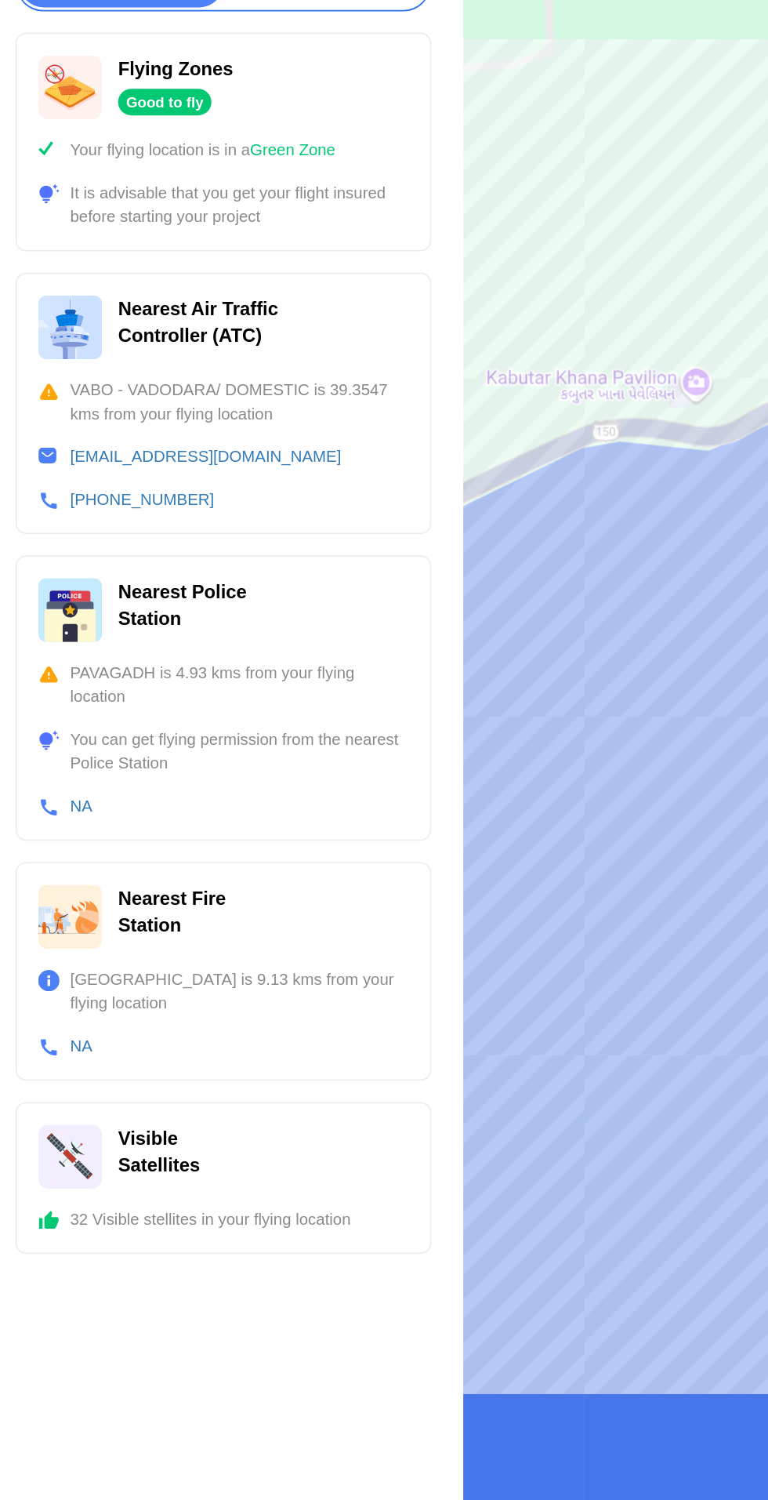
scroll to position [17, 0]
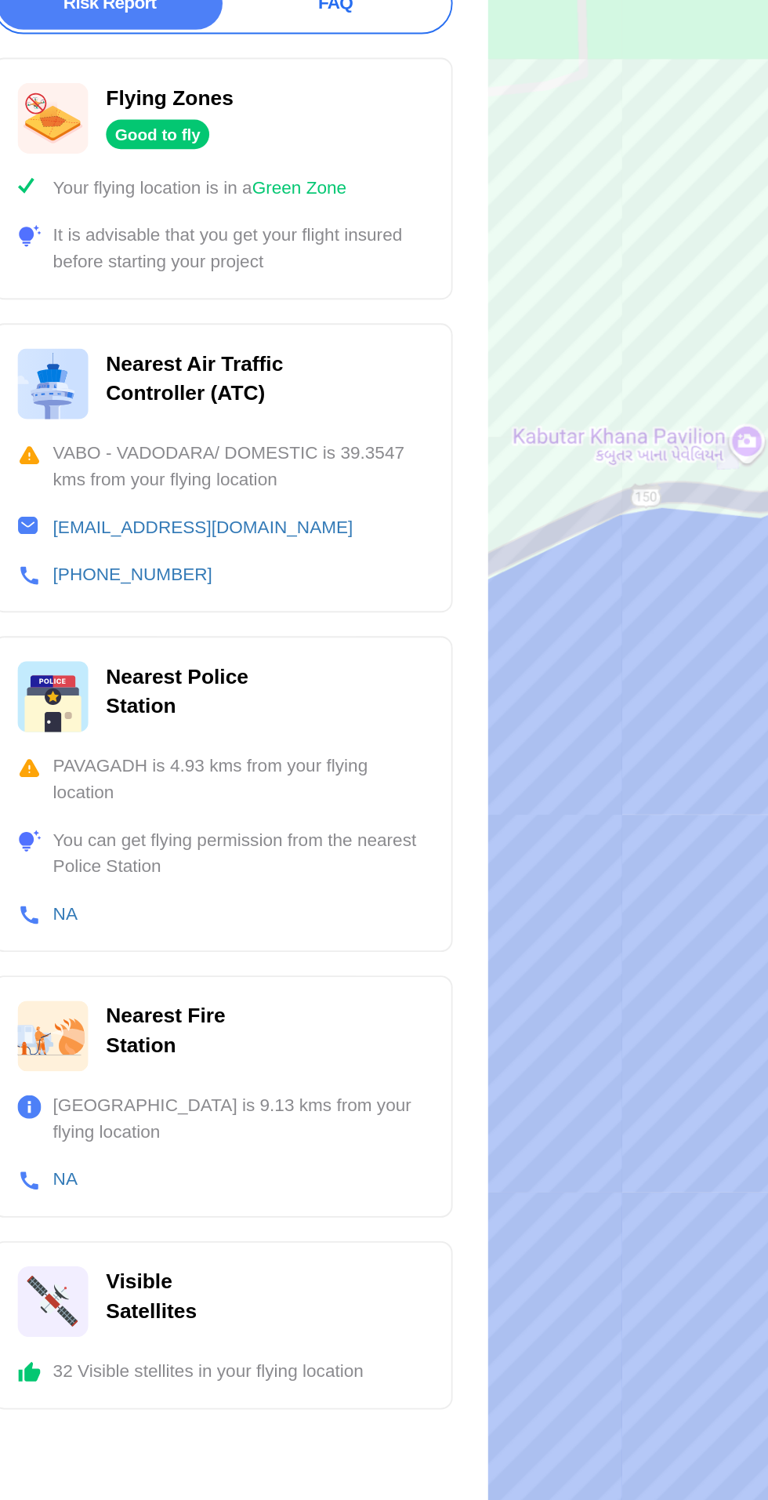
click at [380, 916] on div at bounding box center [525, 750] width 486 height 1500
